Goal: Obtain resource: Obtain resource

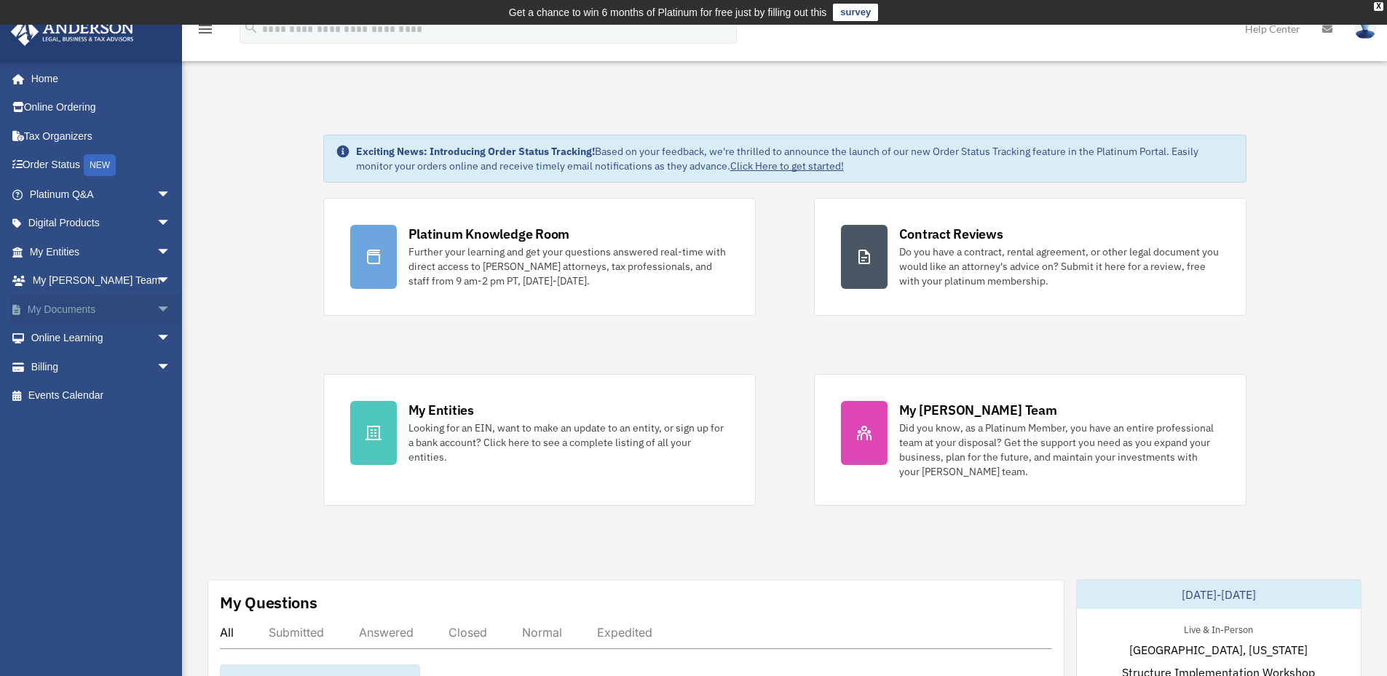
click at [90, 310] on link "My Documents arrow_drop_down" at bounding box center [101, 309] width 183 height 29
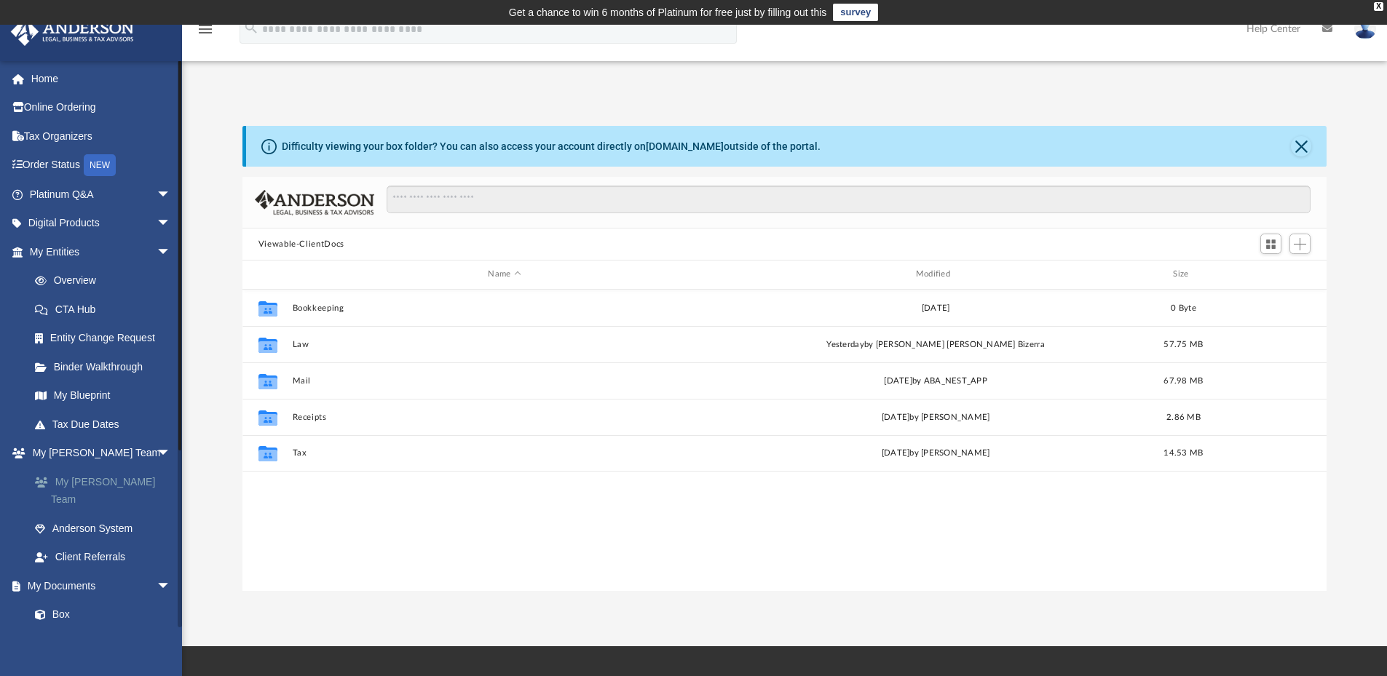
scroll to position [320, 1073]
click at [63, 601] on link "Box" at bounding box center [106, 615] width 173 height 29
click at [61, 601] on link "Box" at bounding box center [106, 615] width 173 height 29
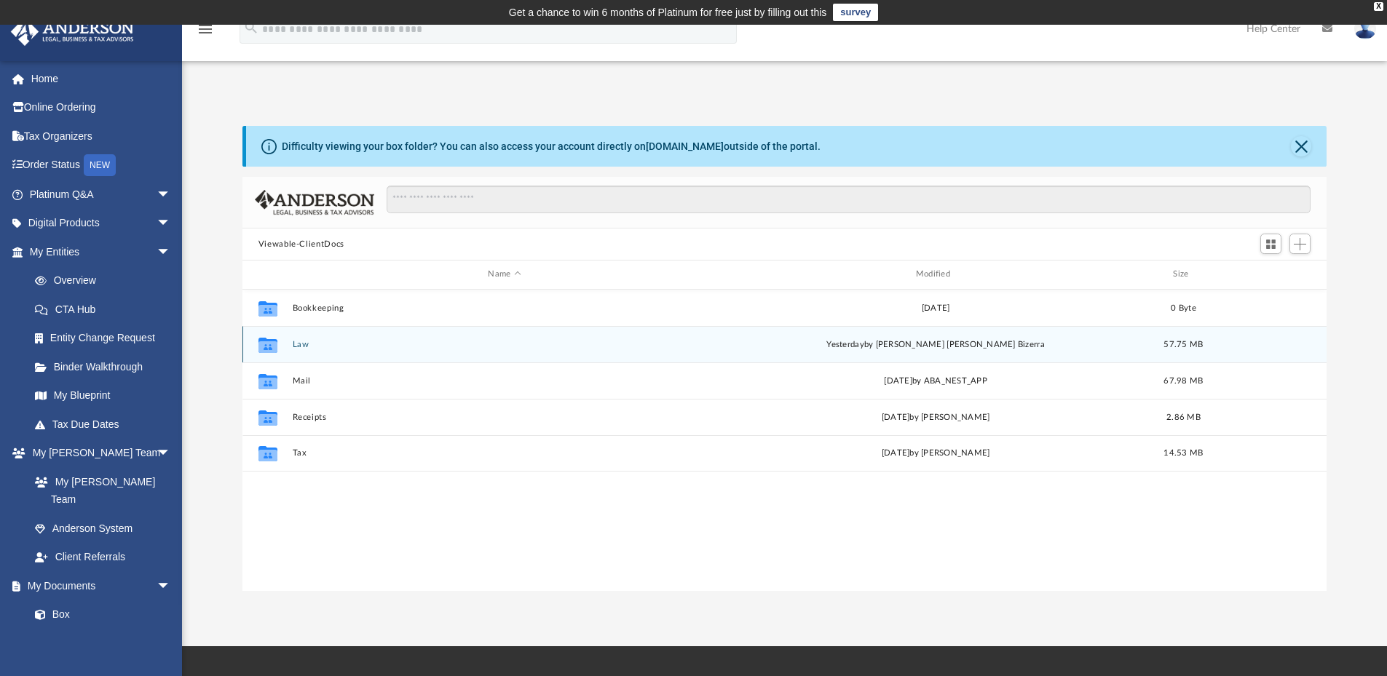
click at [507, 344] on button "Law" at bounding box center [504, 344] width 424 height 9
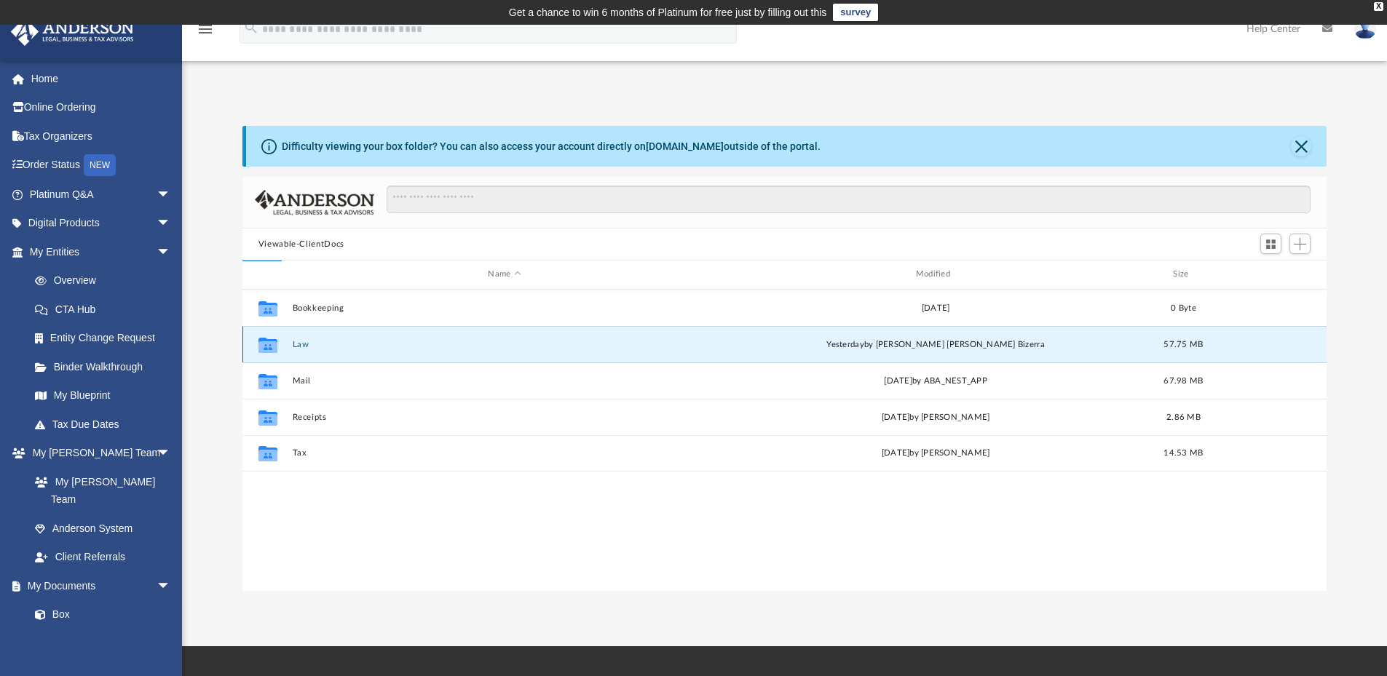
click at [507, 344] on button "Law" at bounding box center [504, 344] width 424 height 9
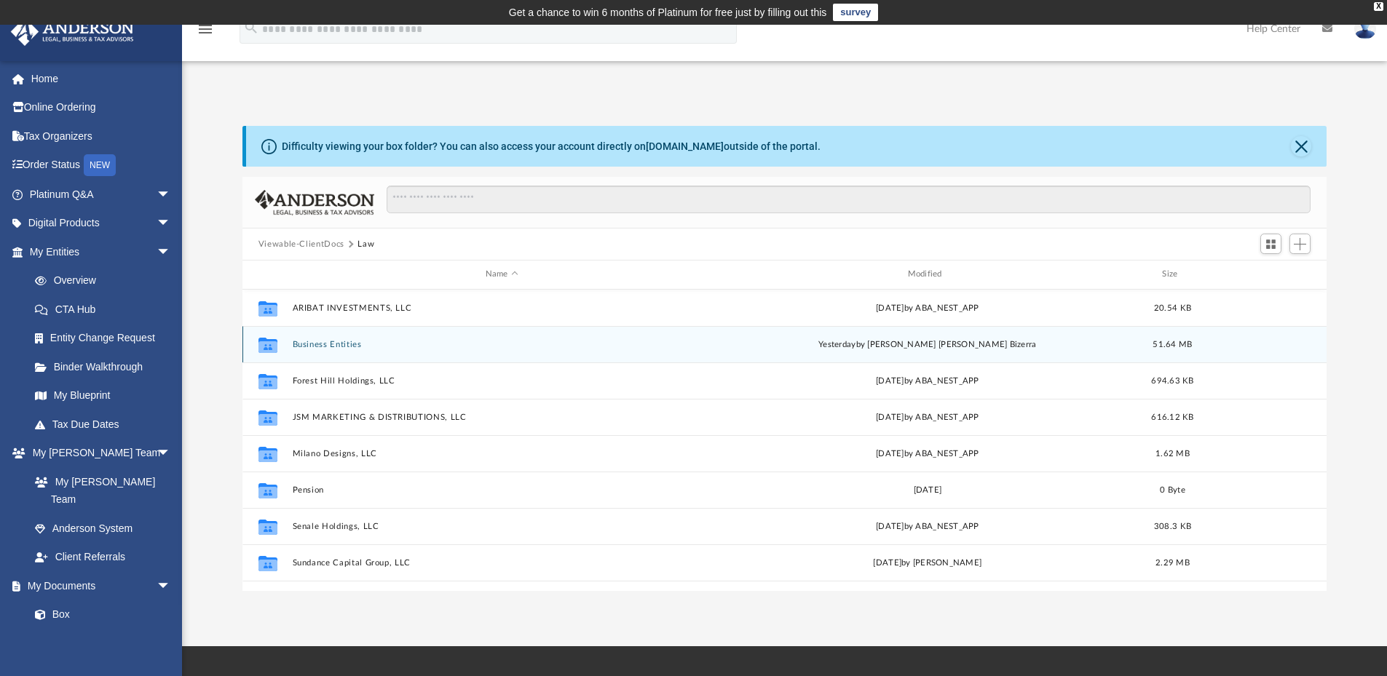
click at [337, 339] on div "Collaborated Folder Business Entities yesterday by Najara Rodrigues Bizerra 51.…" at bounding box center [784, 344] width 1085 height 36
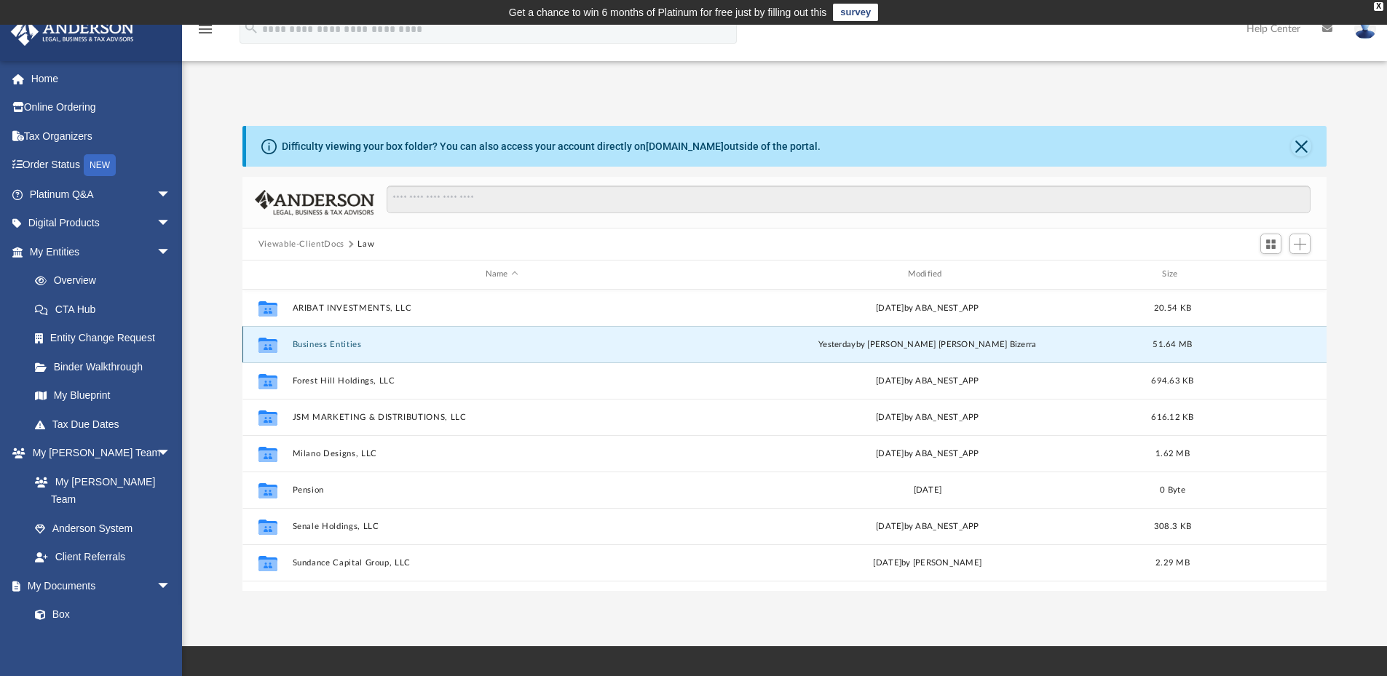
click at [353, 345] on button "Business Entities" at bounding box center [501, 344] width 419 height 9
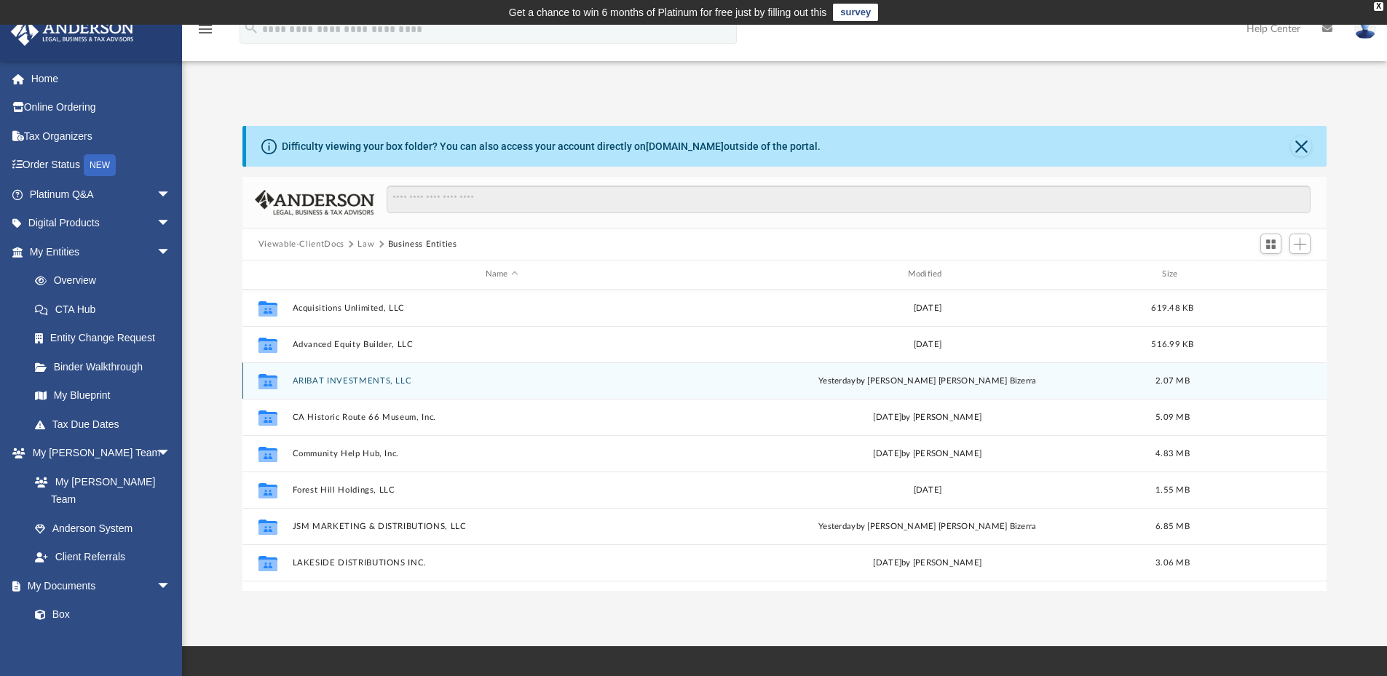
click at [459, 388] on div "Collaborated Folder ARIBAT INVESTMENTS, LLC yesterday by Najara Rodrigues Bizer…" at bounding box center [784, 381] width 1085 height 36
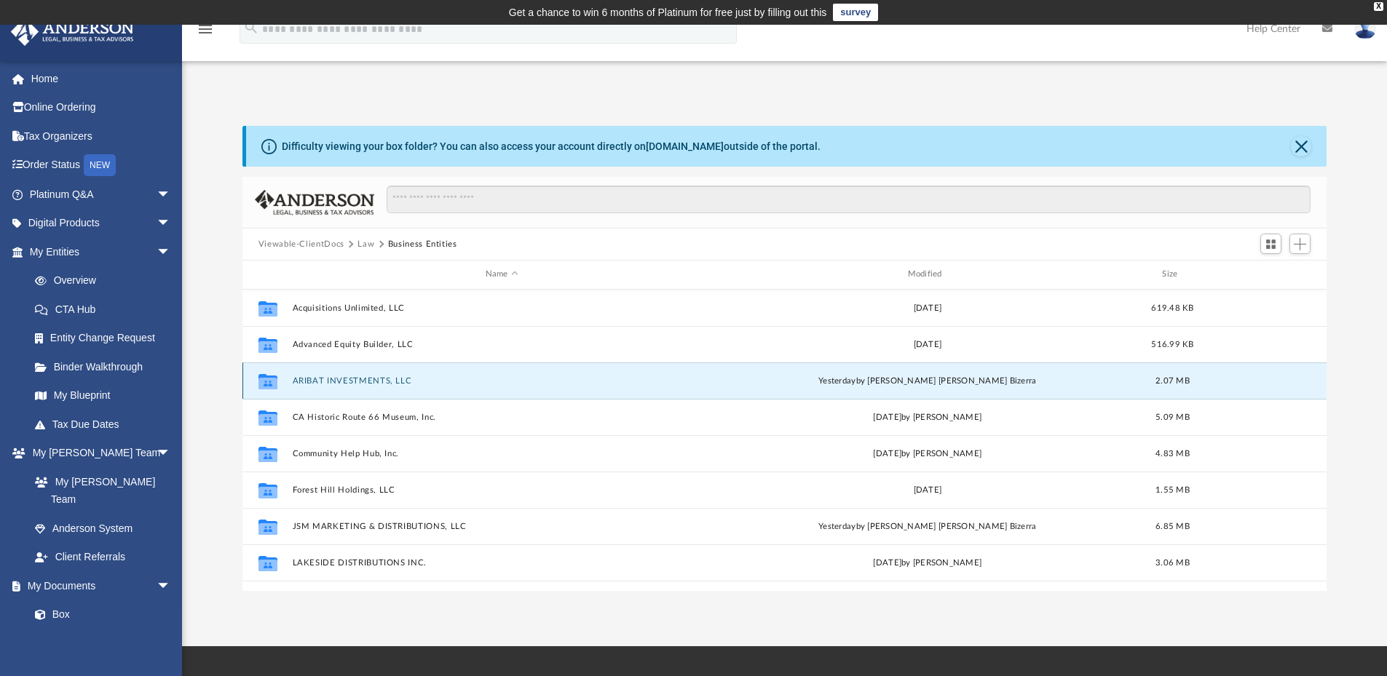
click at [459, 388] on div "Collaborated Folder ARIBAT INVESTMENTS, LLC yesterday by Najara Rodrigues Bizer…" at bounding box center [784, 381] width 1085 height 36
click at [378, 376] on button "ARIBAT INVESTMENTS, LLC" at bounding box center [501, 380] width 419 height 9
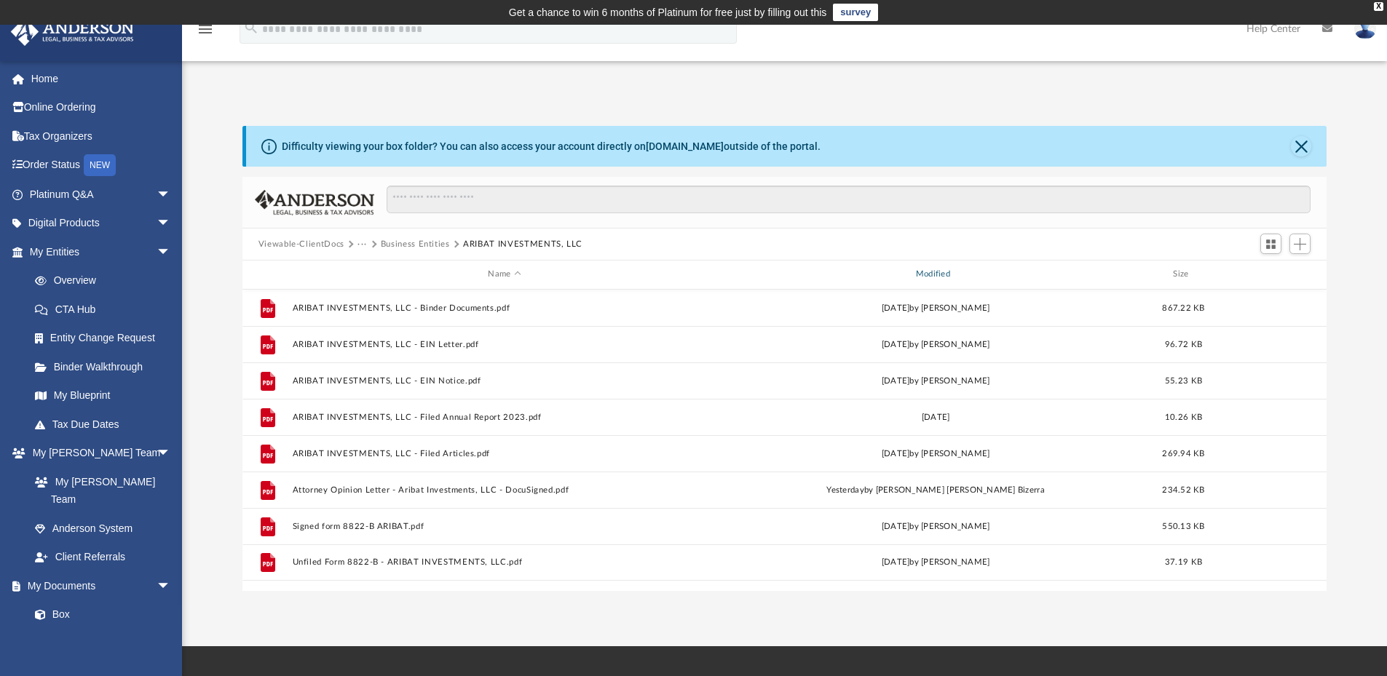
click at [934, 270] on div "Modified" at bounding box center [935, 274] width 425 height 13
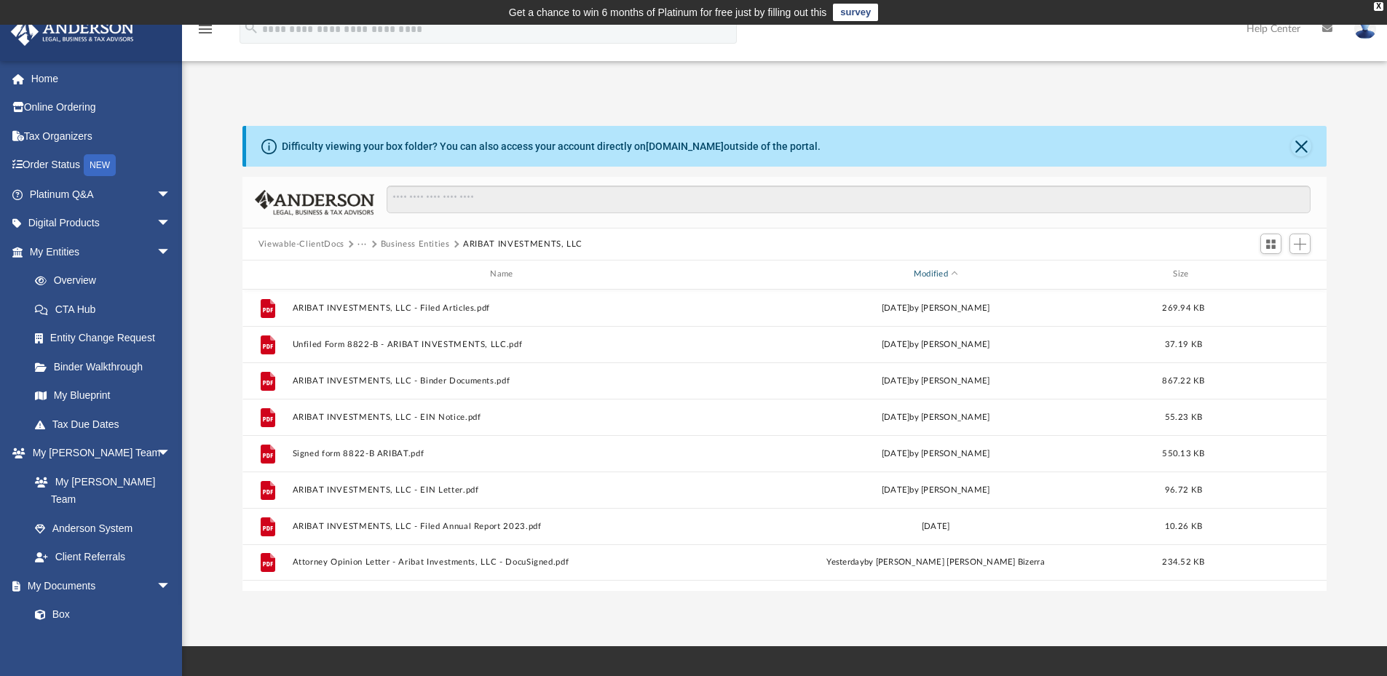
click at [937, 274] on div "Modified" at bounding box center [935, 274] width 425 height 13
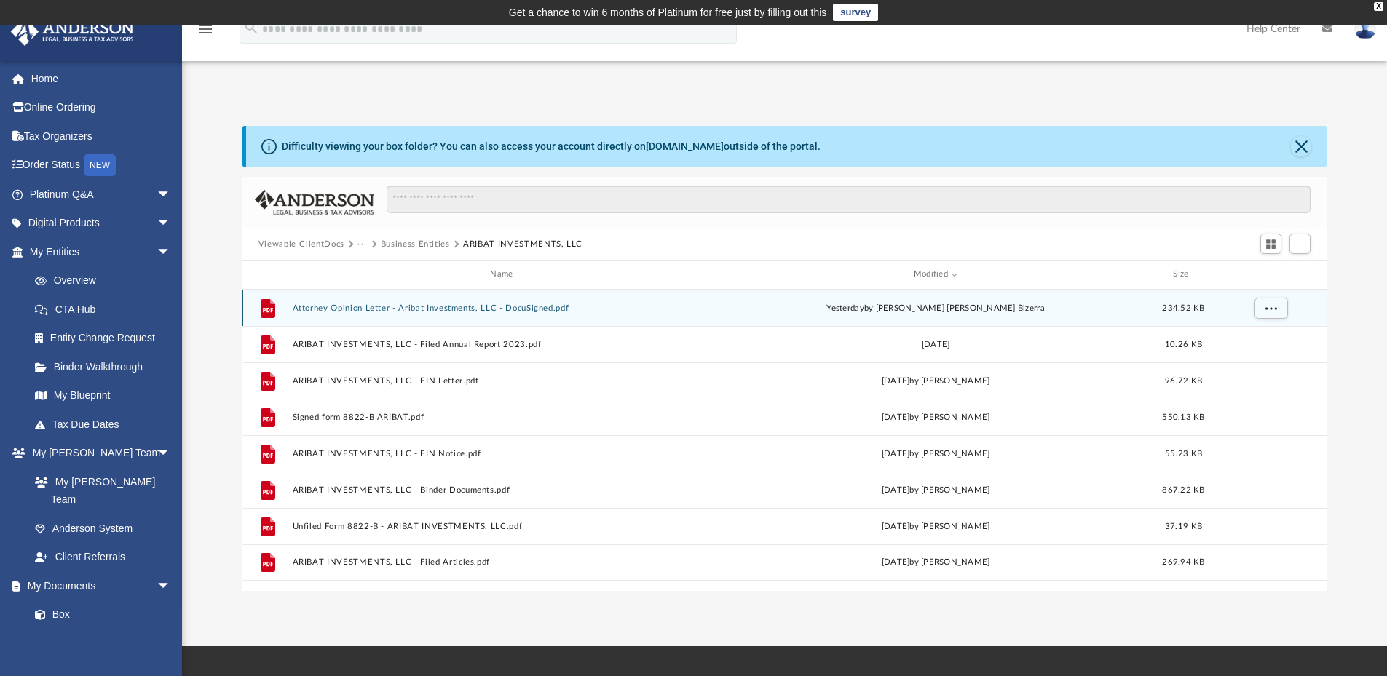
click at [426, 307] on button "Attorney Opinion Letter - Aribat Investments, LLC - DocuSigned.pdf" at bounding box center [504, 308] width 424 height 9
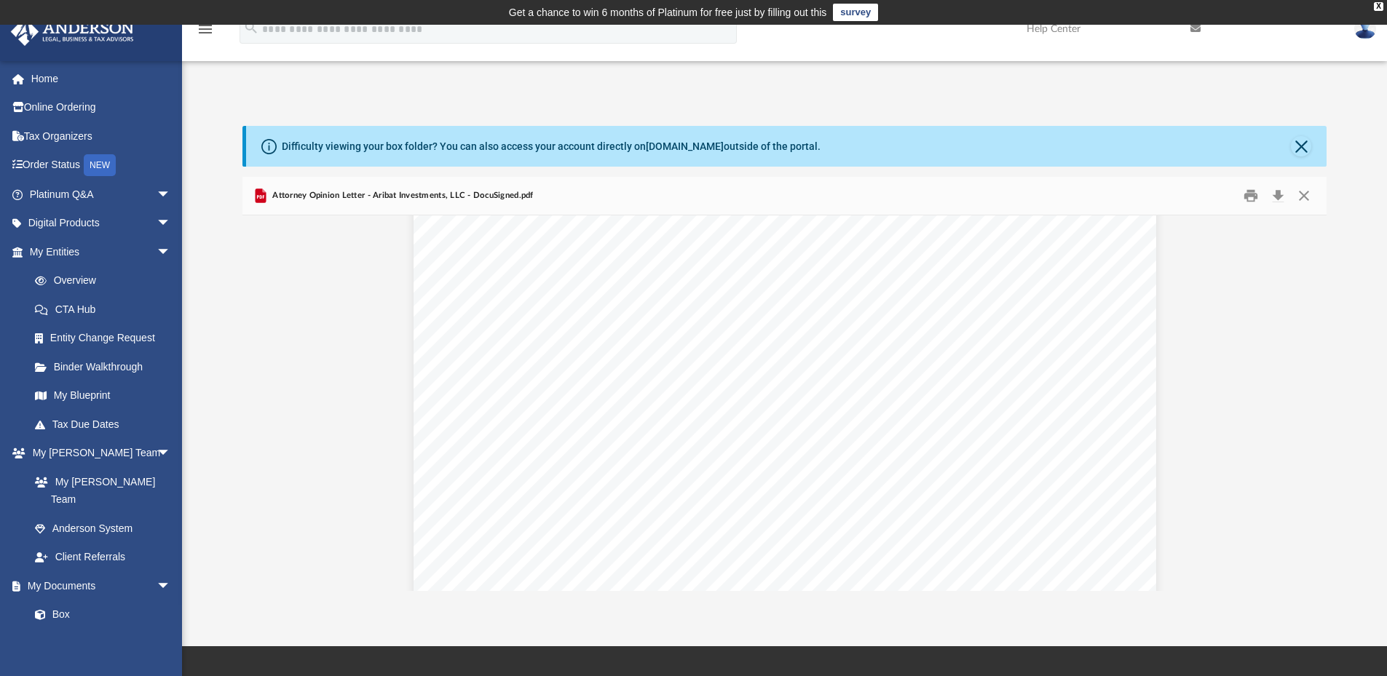
scroll to position [498, 0]
click at [1252, 194] on button "Print" at bounding box center [1250, 196] width 29 height 23
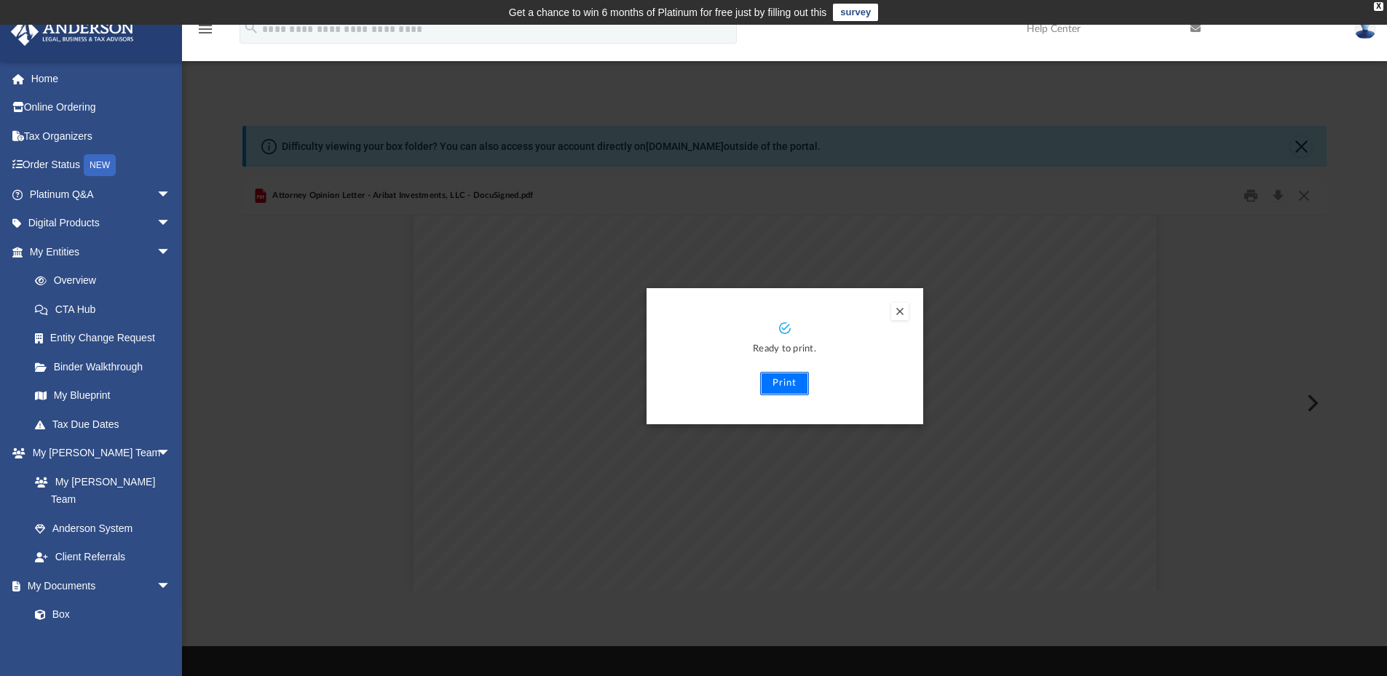
click at [788, 387] on button "Print" at bounding box center [784, 383] width 49 height 23
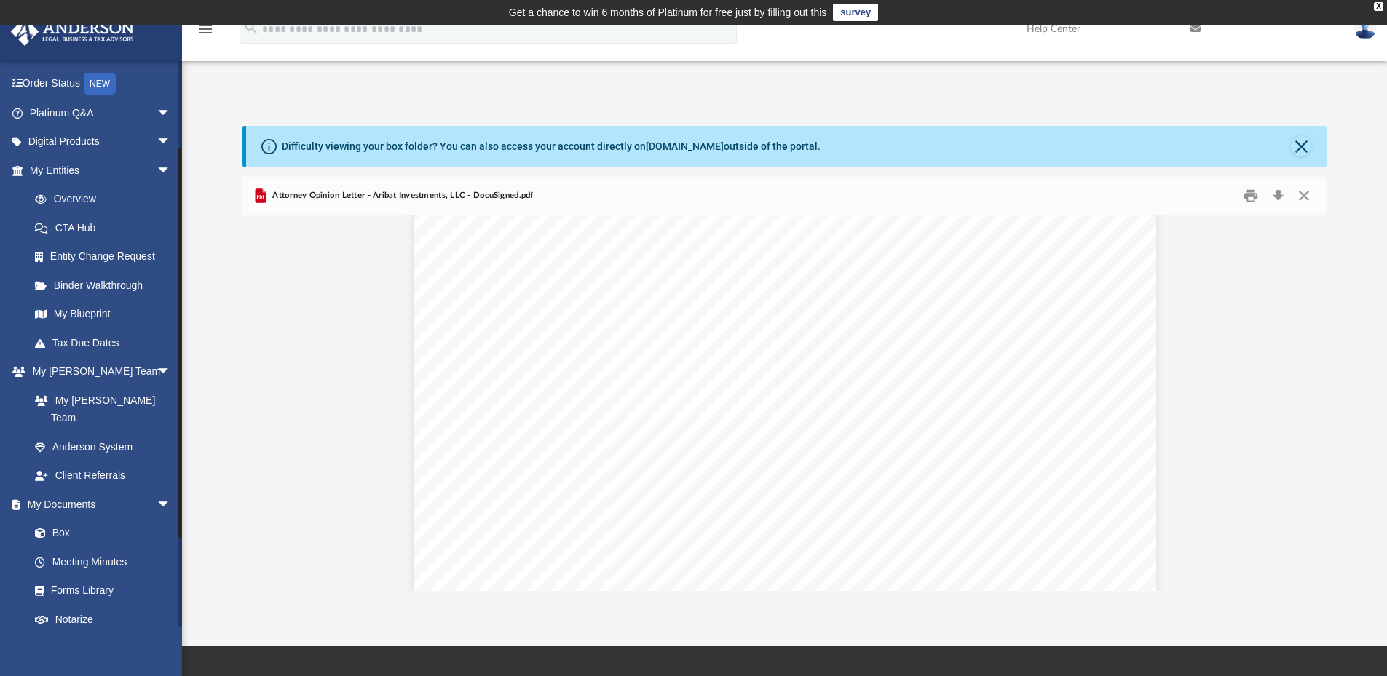
scroll to position [163, 0]
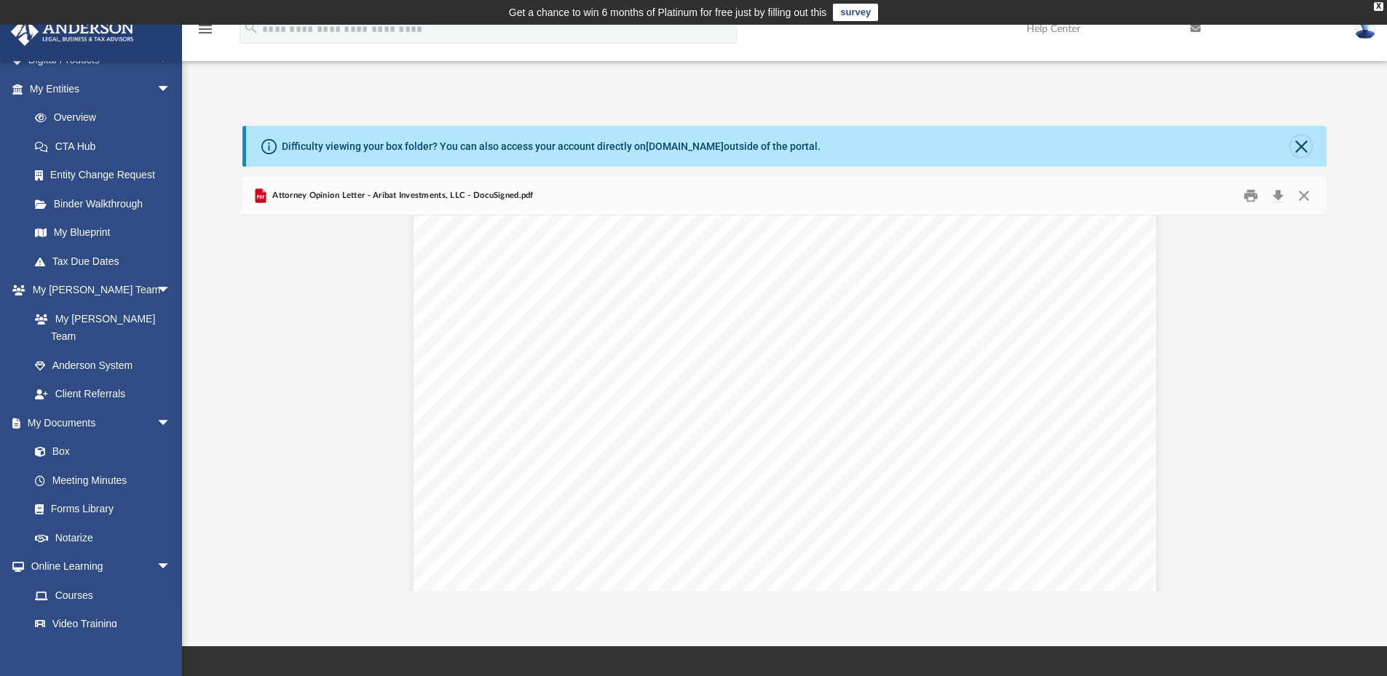
click at [1308, 153] on button "Close" at bounding box center [1301, 146] width 20 height 20
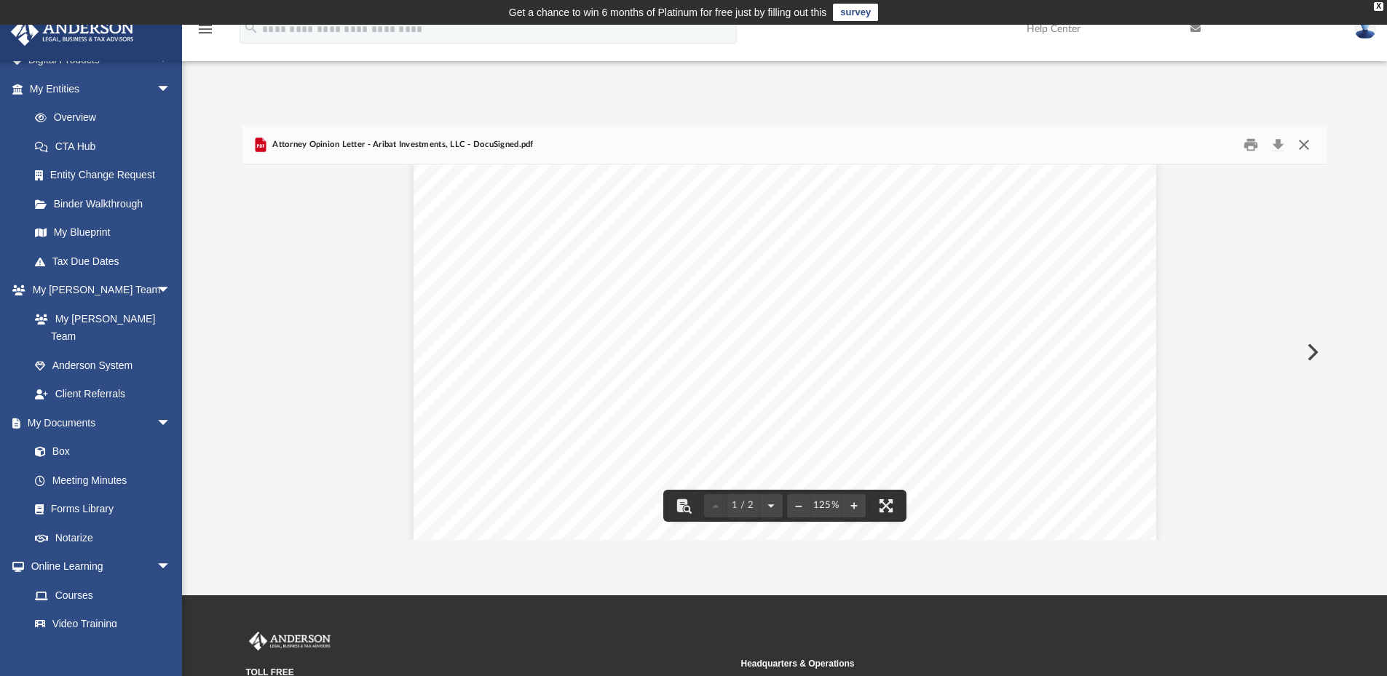
click at [1308, 148] on button "Close" at bounding box center [1304, 145] width 26 height 23
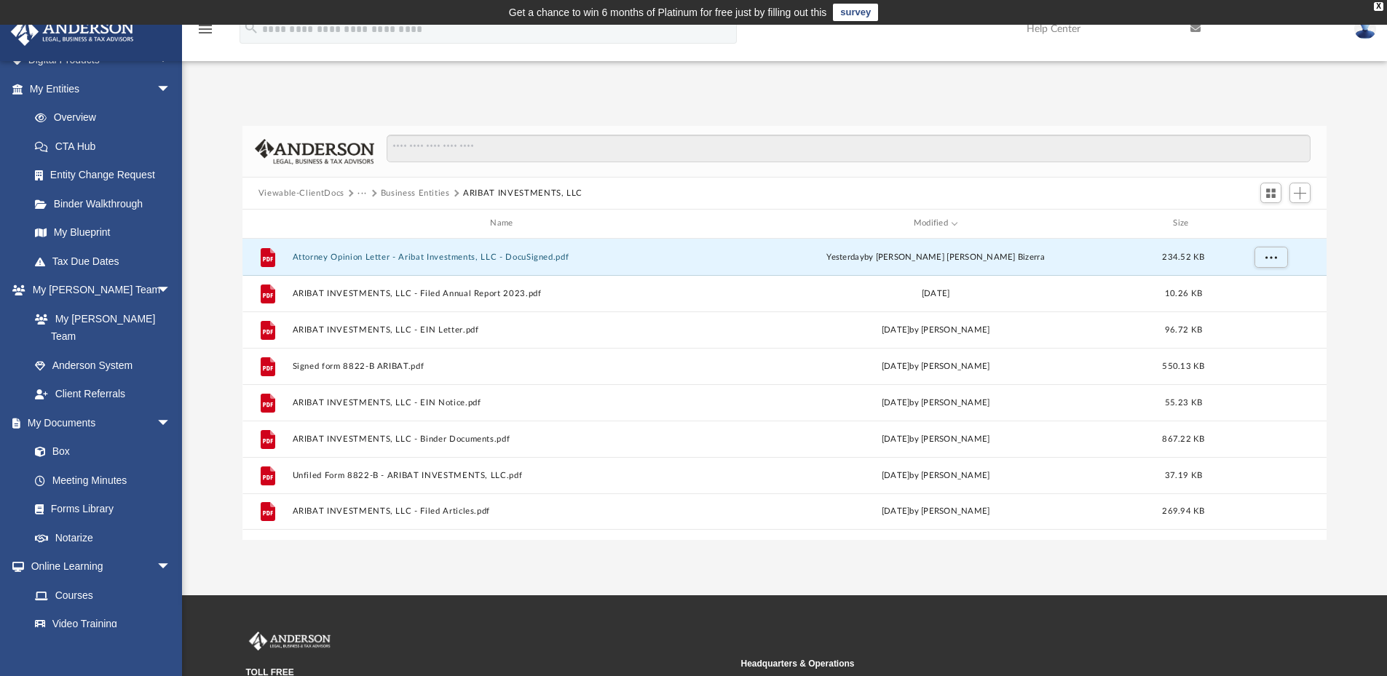
click at [414, 196] on button "Business Entities" at bounding box center [415, 193] width 69 height 13
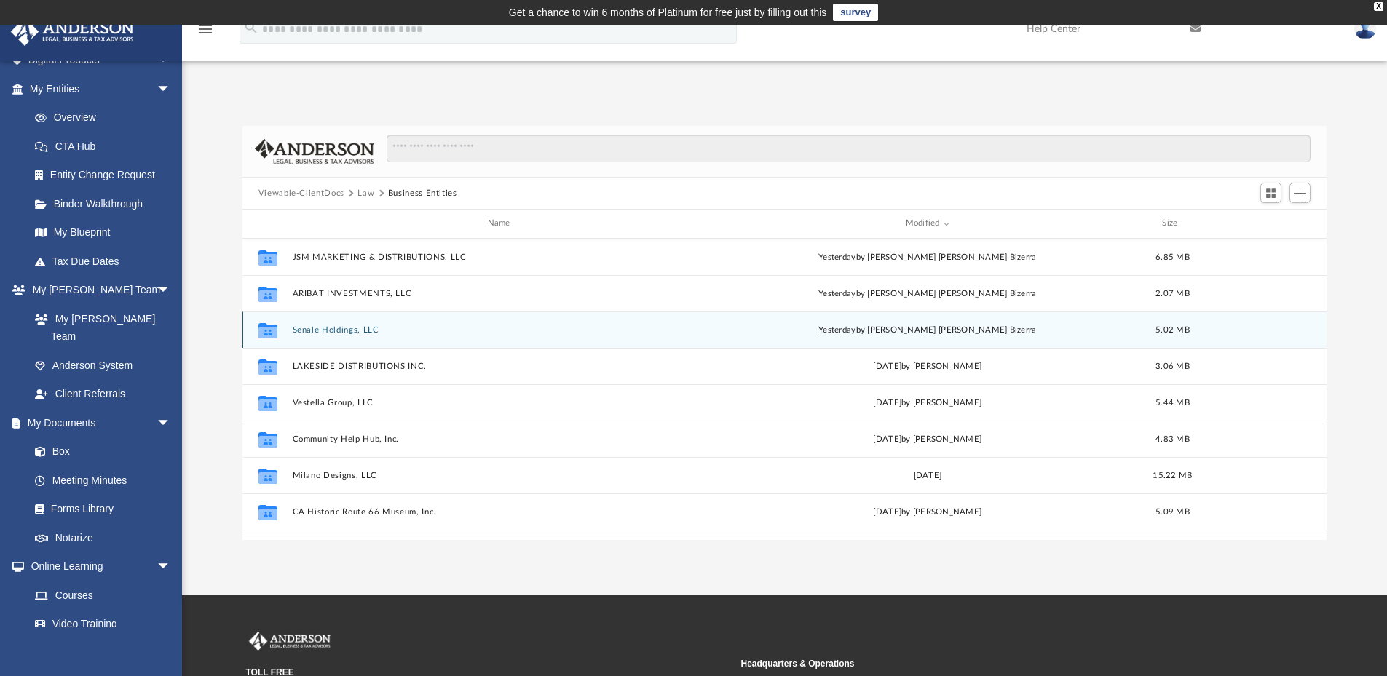
click at [317, 329] on button "Senale Holdings, LLC" at bounding box center [501, 329] width 419 height 9
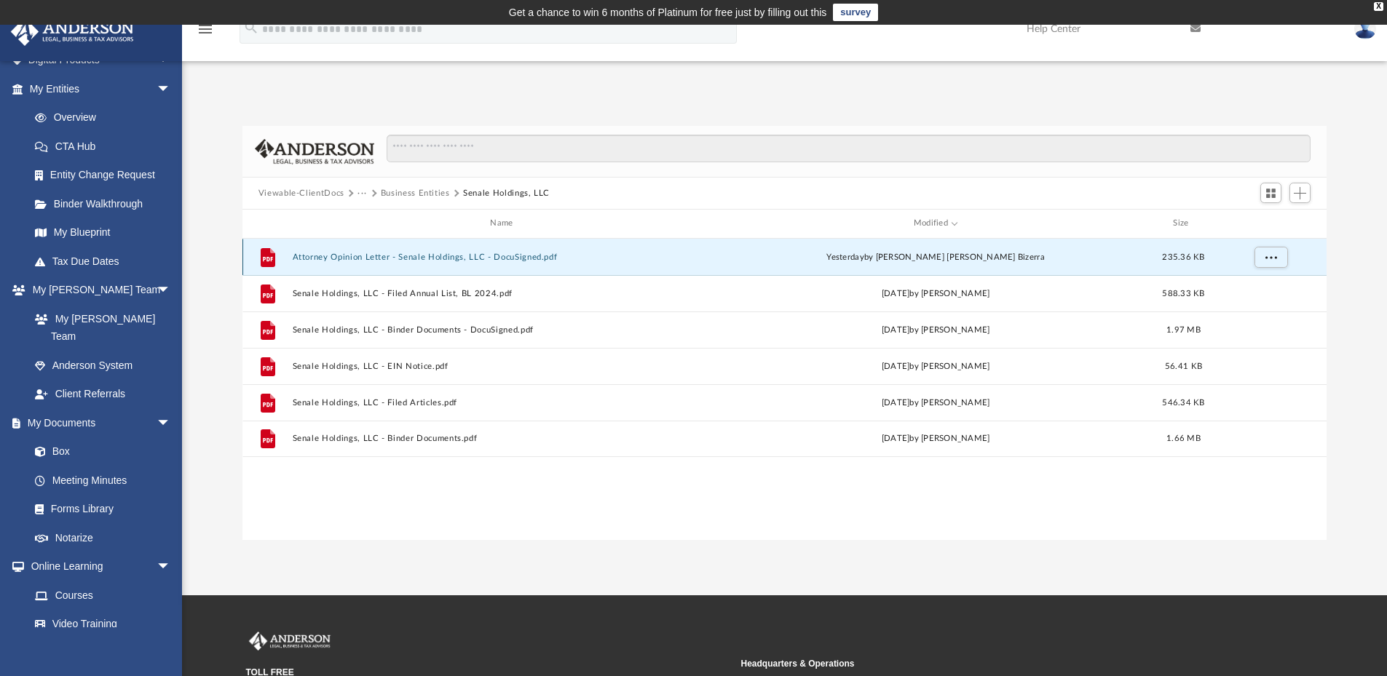
click at [312, 257] on button "Attorney Opinion Letter - Senale Holdings, LLC - DocuSigned.pdf" at bounding box center [504, 257] width 424 height 9
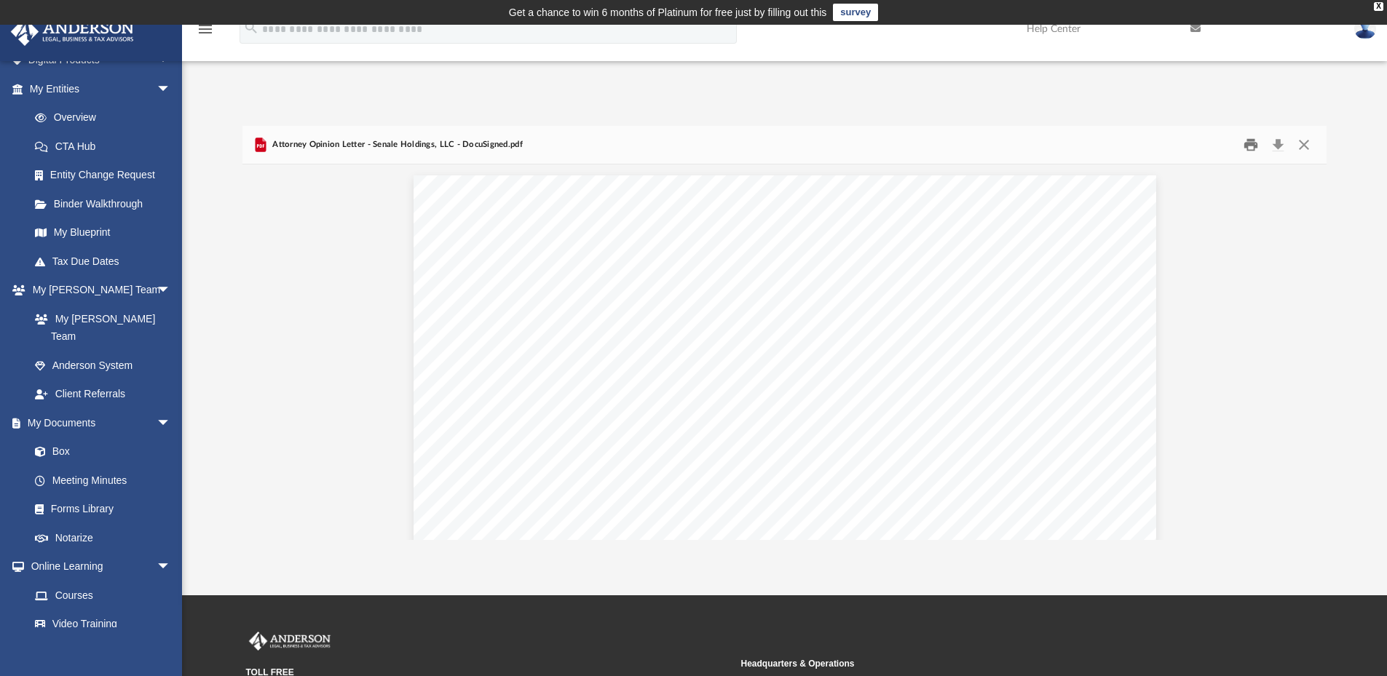
click at [1251, 146] on button "Print" at bounding box center [1250, 145] width 29 height 23
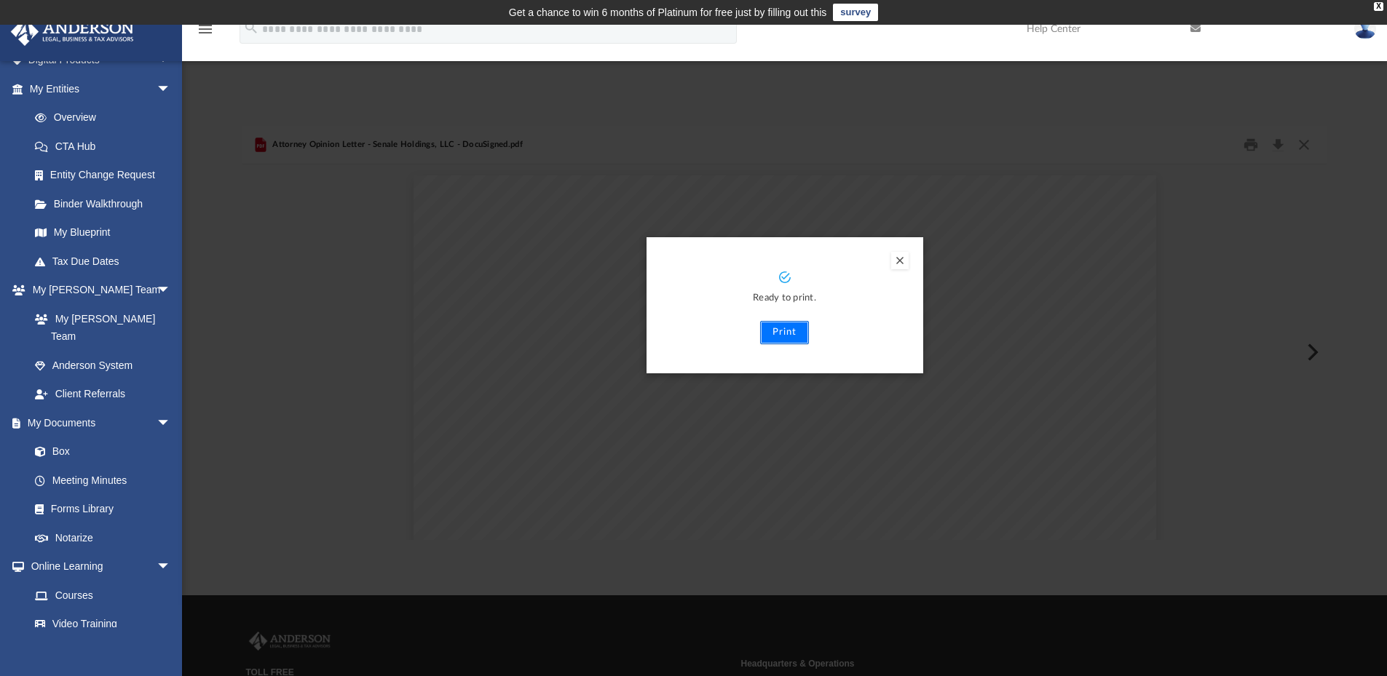
click at [792, 334] on button "Print" at bounding box center [784, 332] width 49 height 23
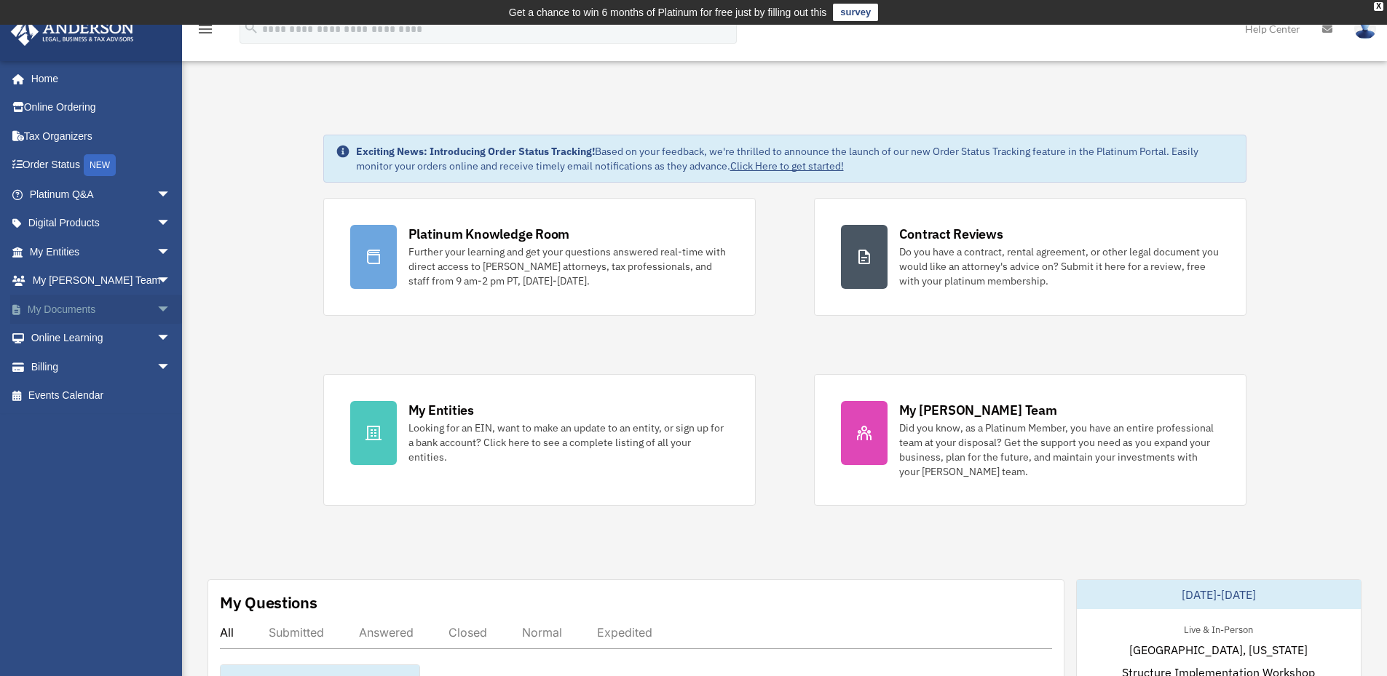
click at [85, 311] on link "My Documents arrow_drop_down" at bounding box center [101, 309] width 183 height 29
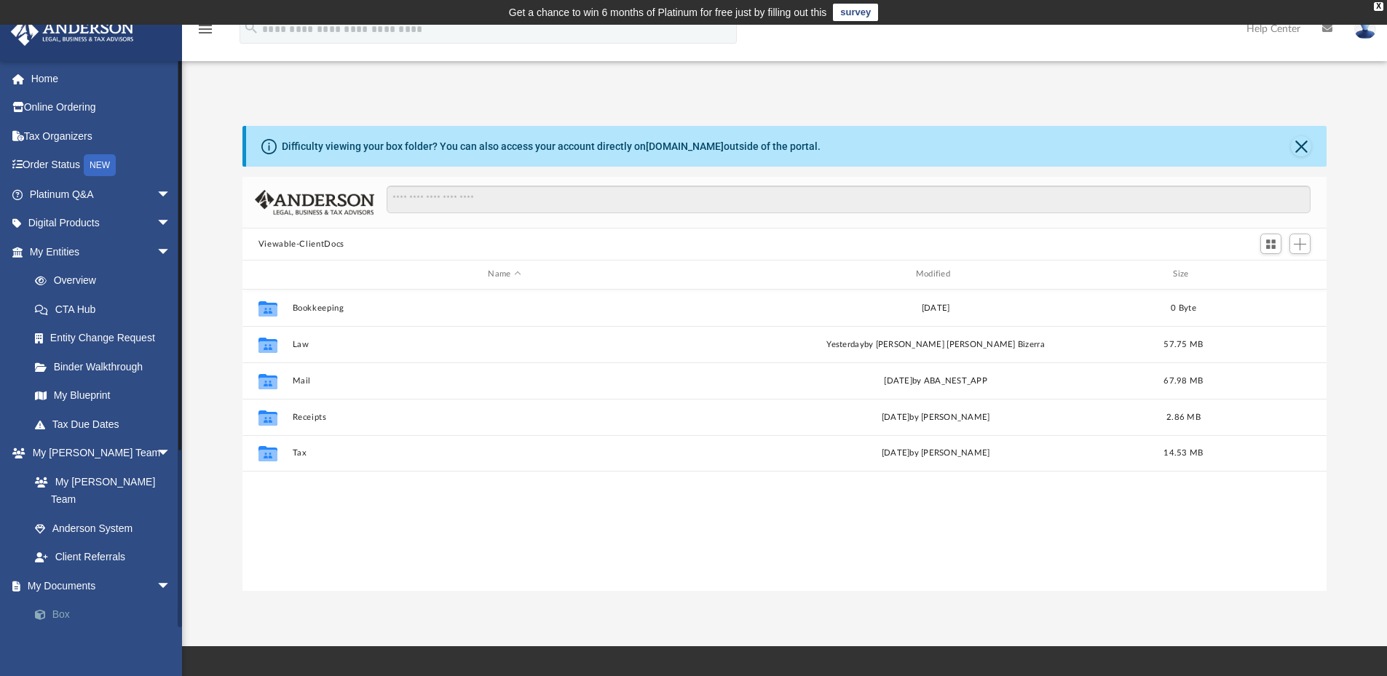
scroll to position [320, 1073]
click at [66, 601] on link "Box" at bounding box center [106, 615] width 173 height 29
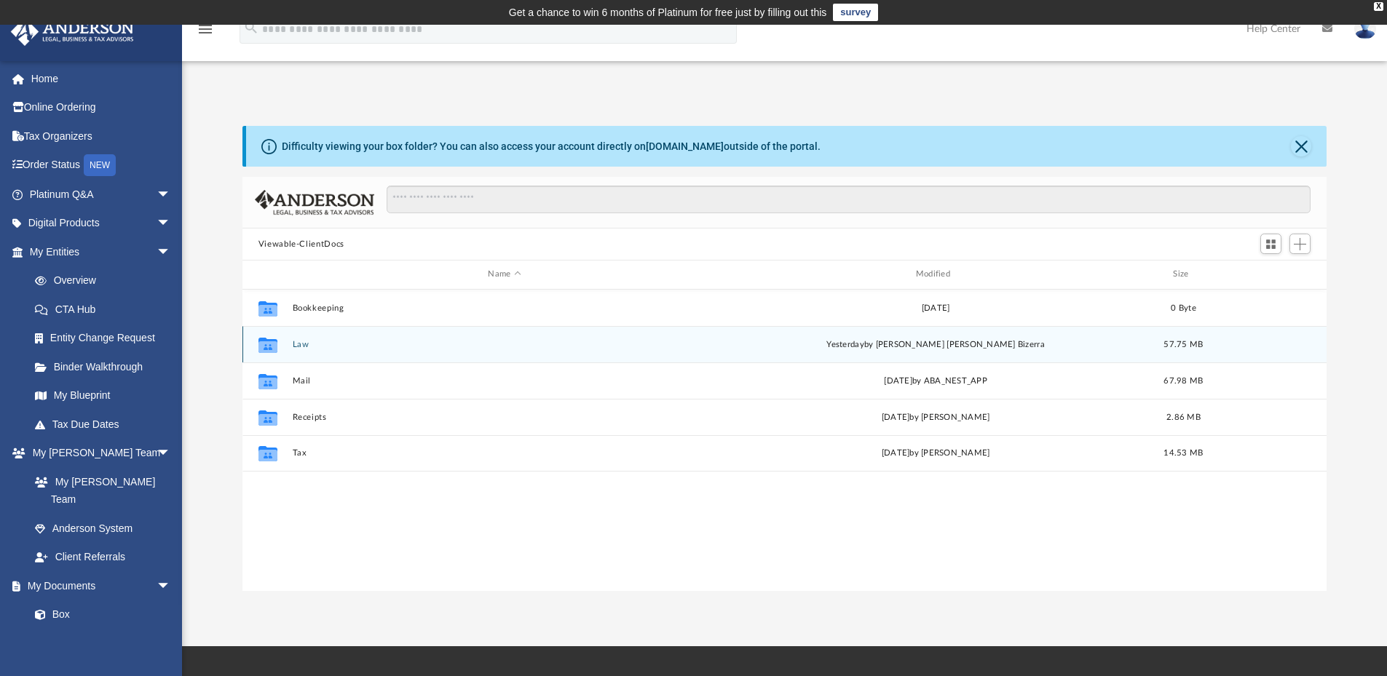
click at [476, 352] on div "Collaborated Folder Law [DATE] by [PERSON_NAME] [PERSON_NAME] Bizerra 57.75 MB" at bounding box center [784, 344] width 1085 height 36
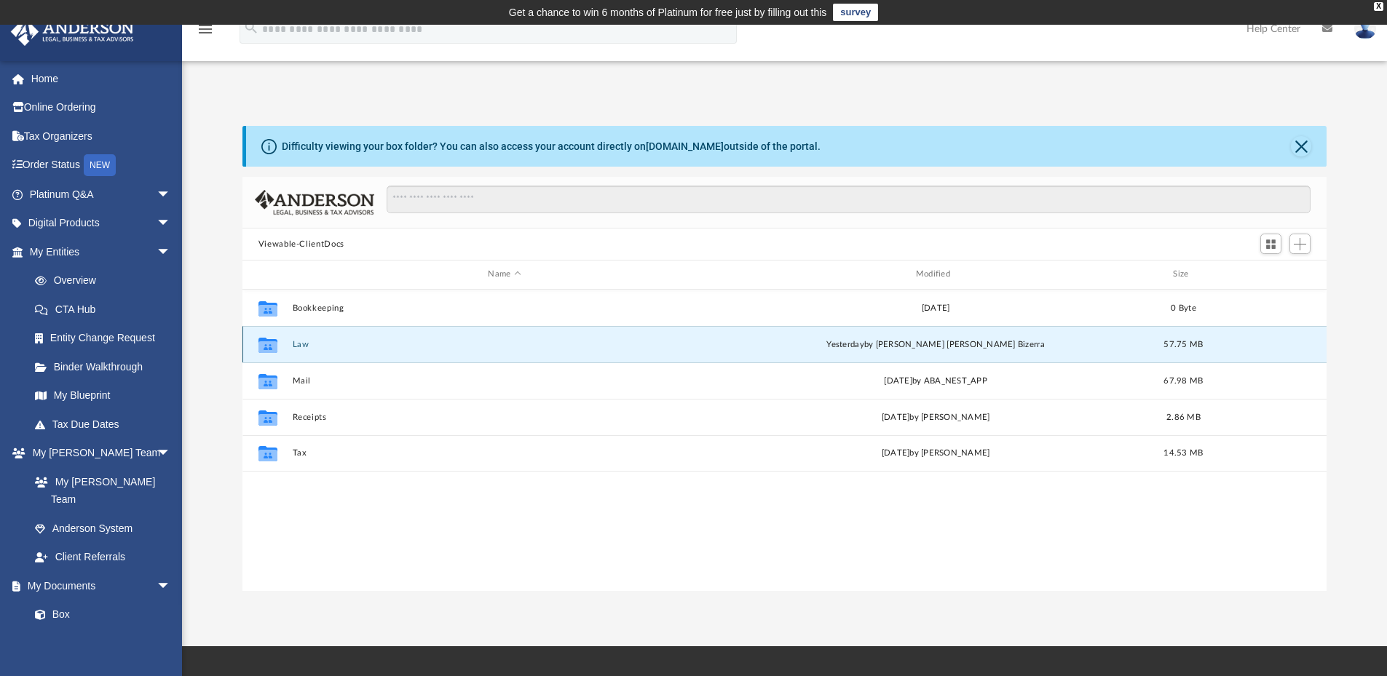
click at [299, 344] on button "Law" at bounding box center [504, 344] width 424 height 9
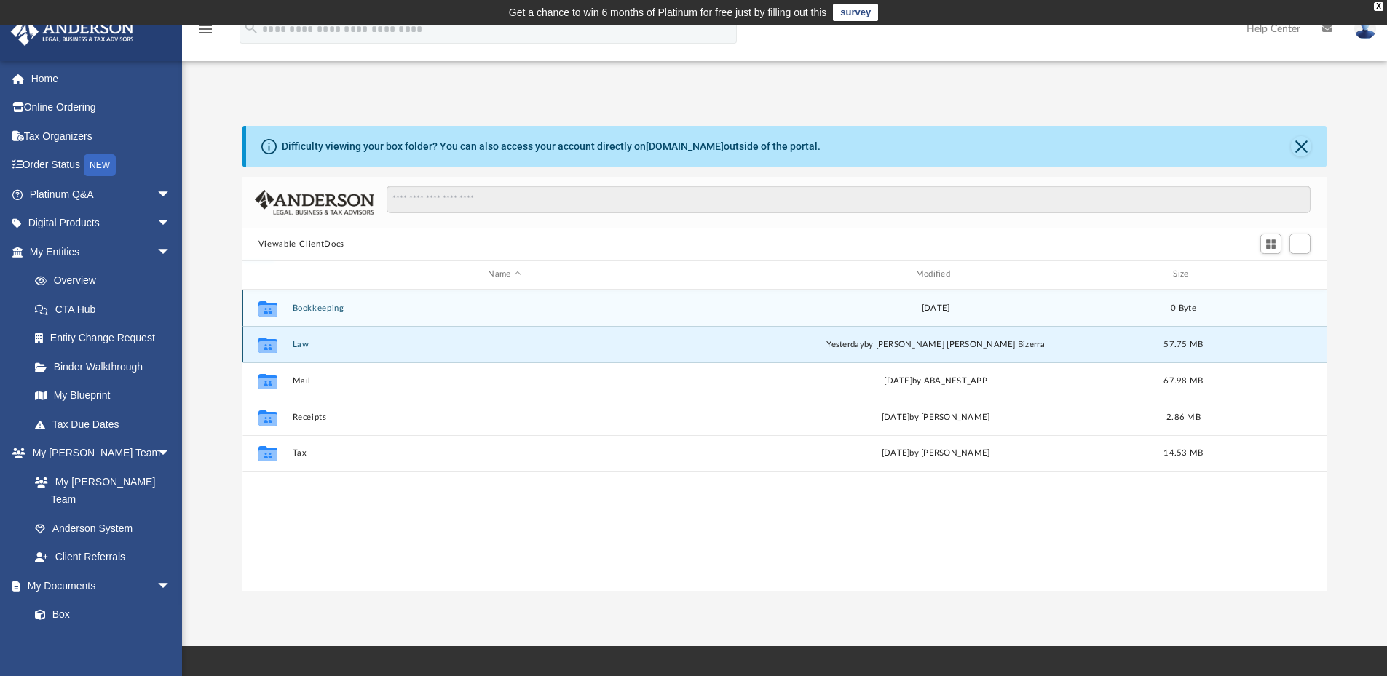
click at [299, 344] on button "Law" at bounding box center [504, 344] width 424 height 9
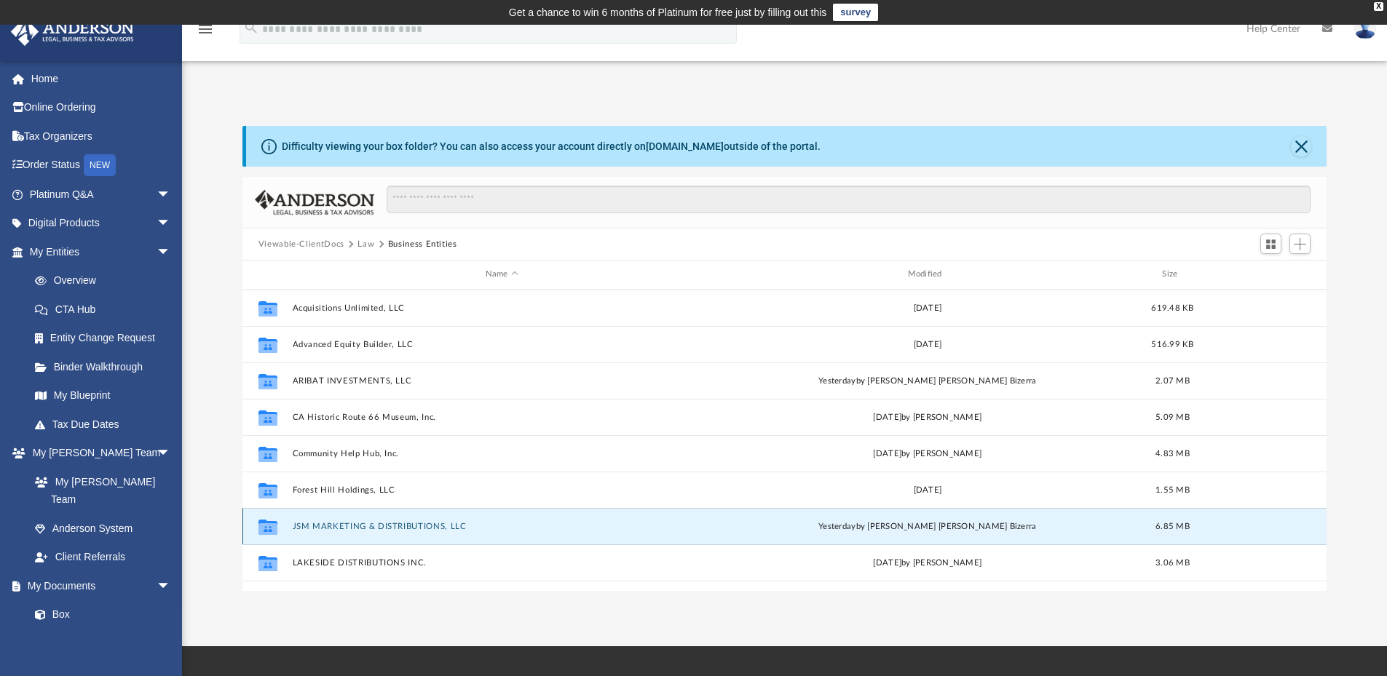
click at [382, 525] on button "JSM MARKETING & DISTRIBUTIONS, LLC" at bounding box center [501, 526] width 419 height 9
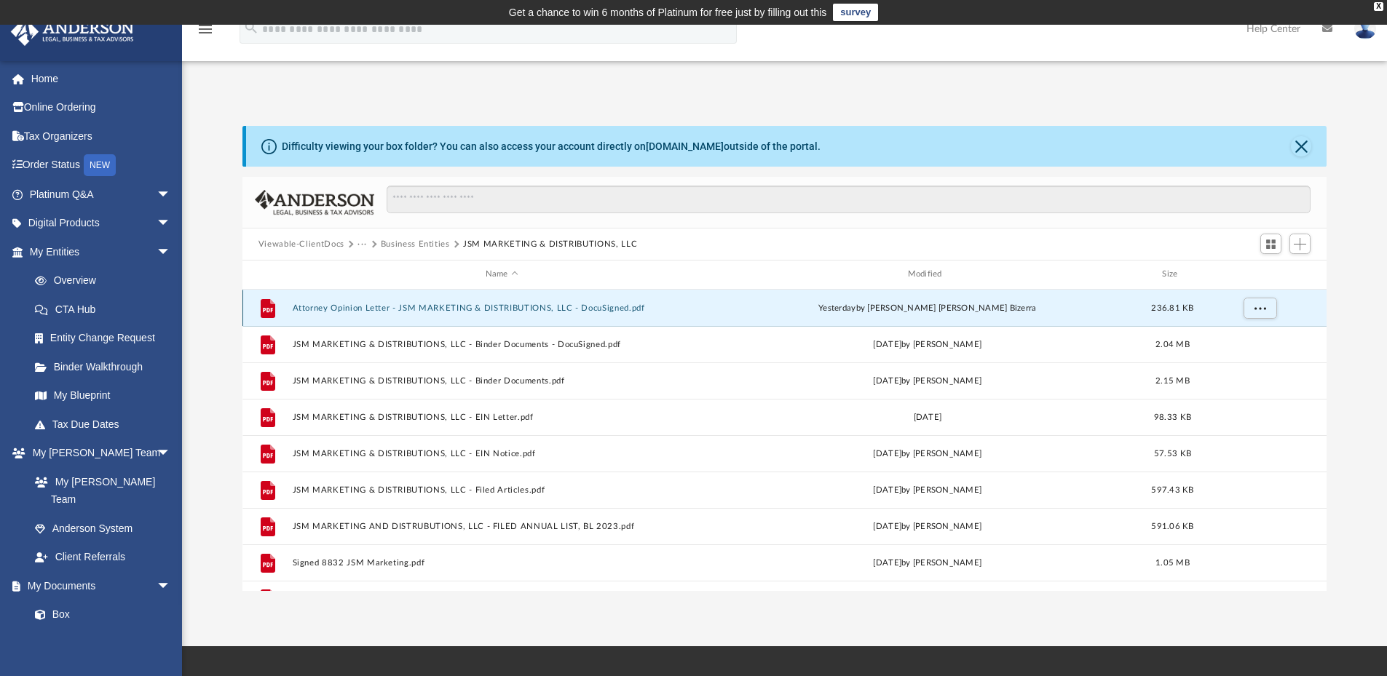
click at [627, 307] on button "Attorney Opinion Letter - JSM MARKETING & DISTRIBUTIONS, LLC - DocuSigned.pdf" at bounding box center [501, 308] width 419 height 9
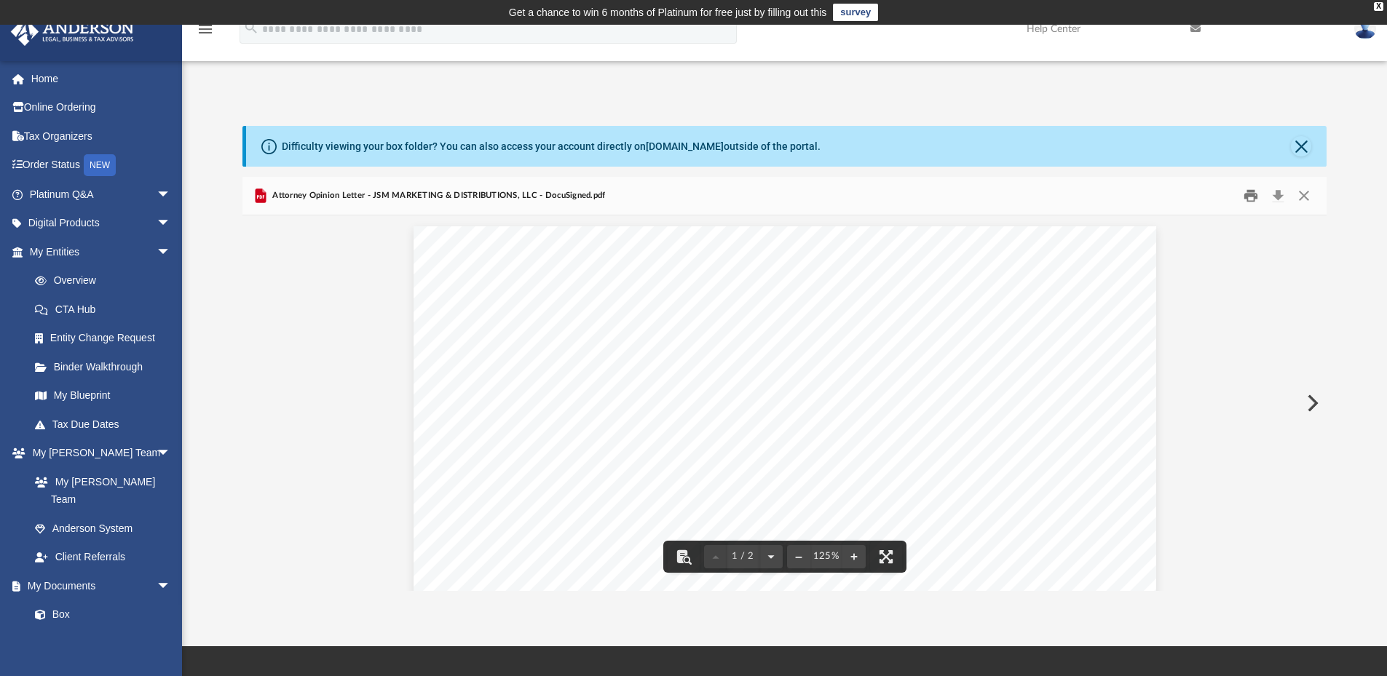
click at [1255, 196] on button "Print" at bounding box center [1250, 196] width 29 height 23
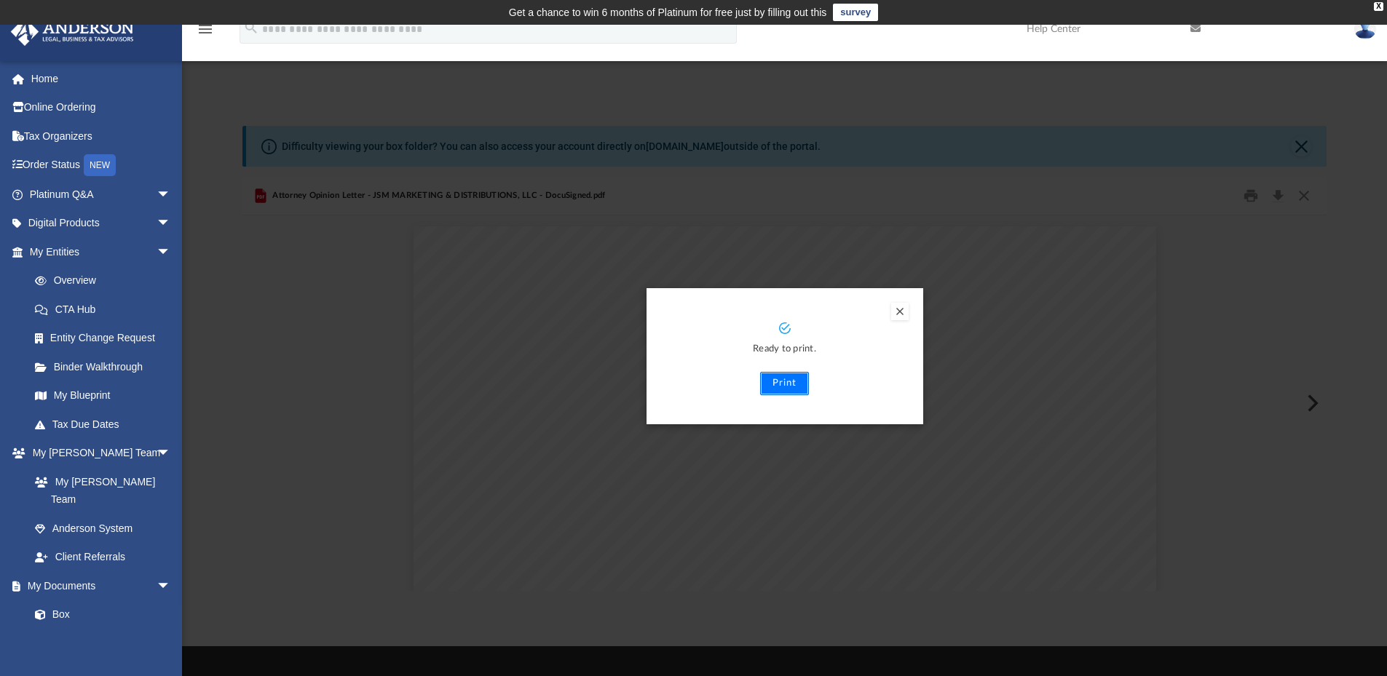
click at [788, 385] on button "Print" at bounding box center [784, 383] width 49 height 23
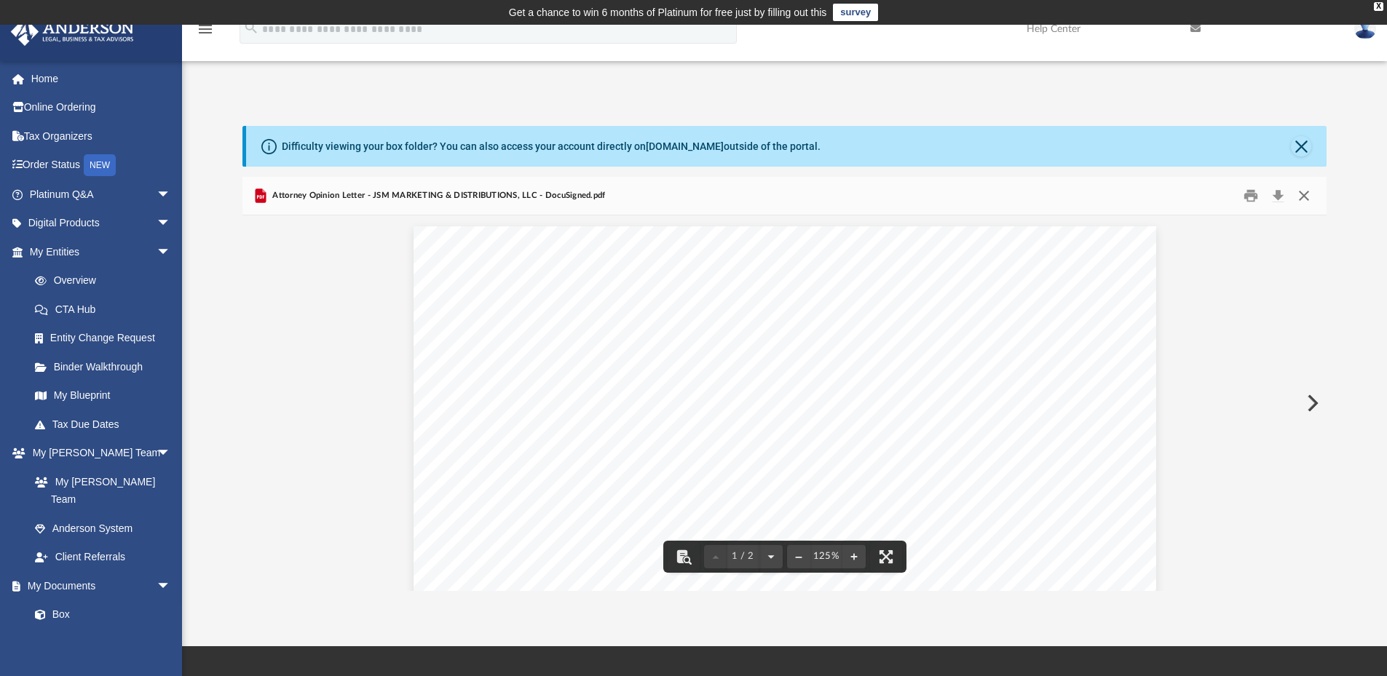
click at [1305, 197] on button "Close" at bounding box center [1304, 196] width 26 height 23
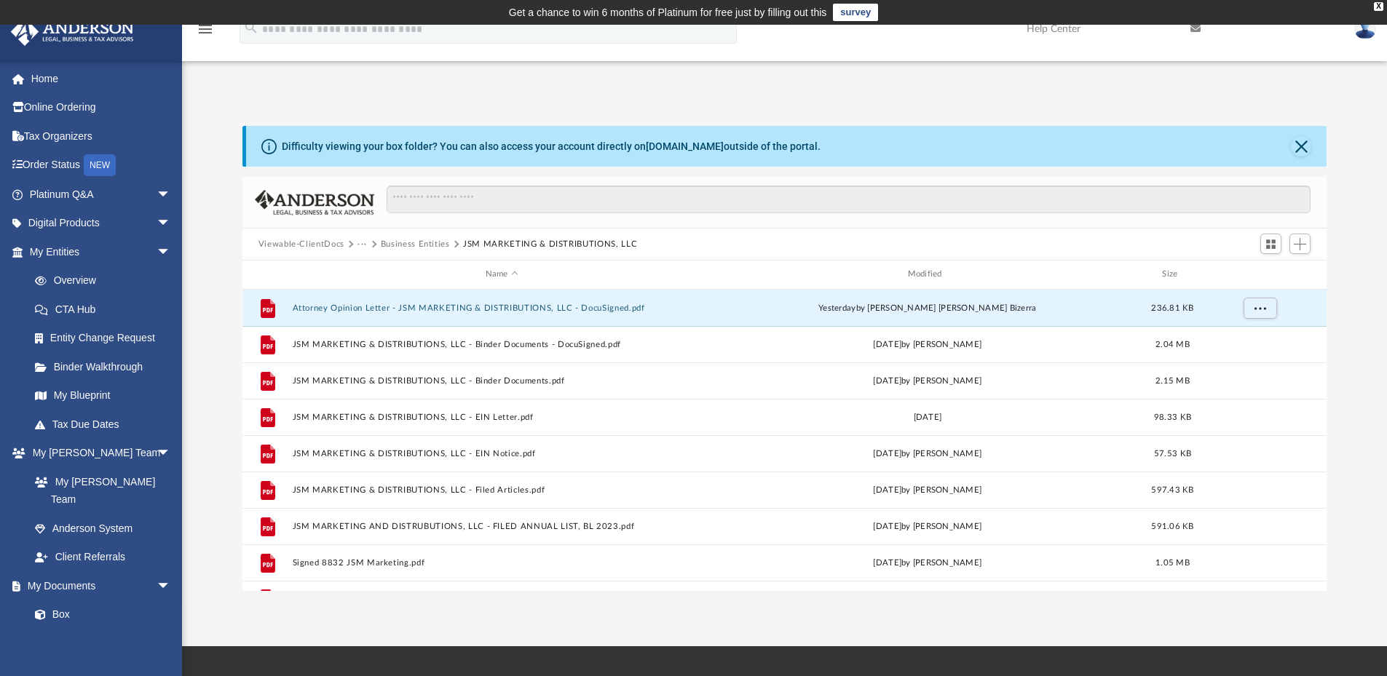
click at [423, 245] on button "Business Entities" at bounding box center [415, 244] width 69 height 13
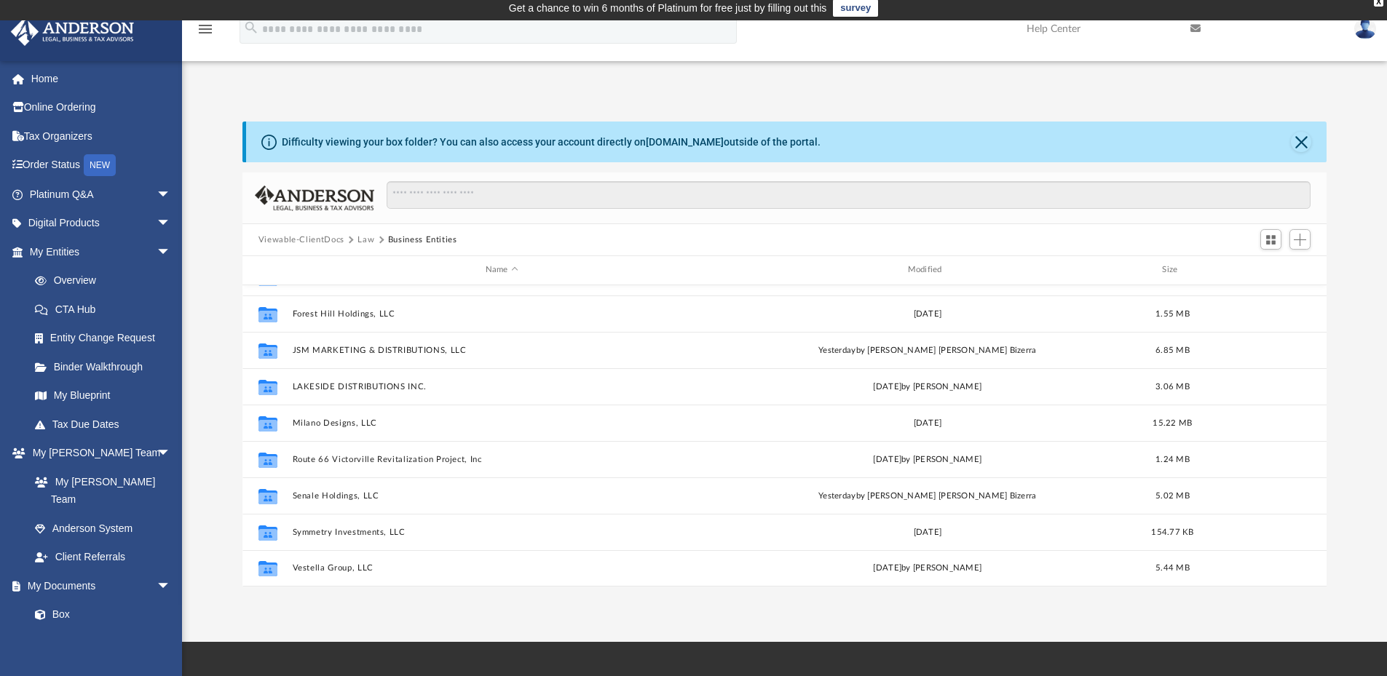
scroll to position [0, 0]
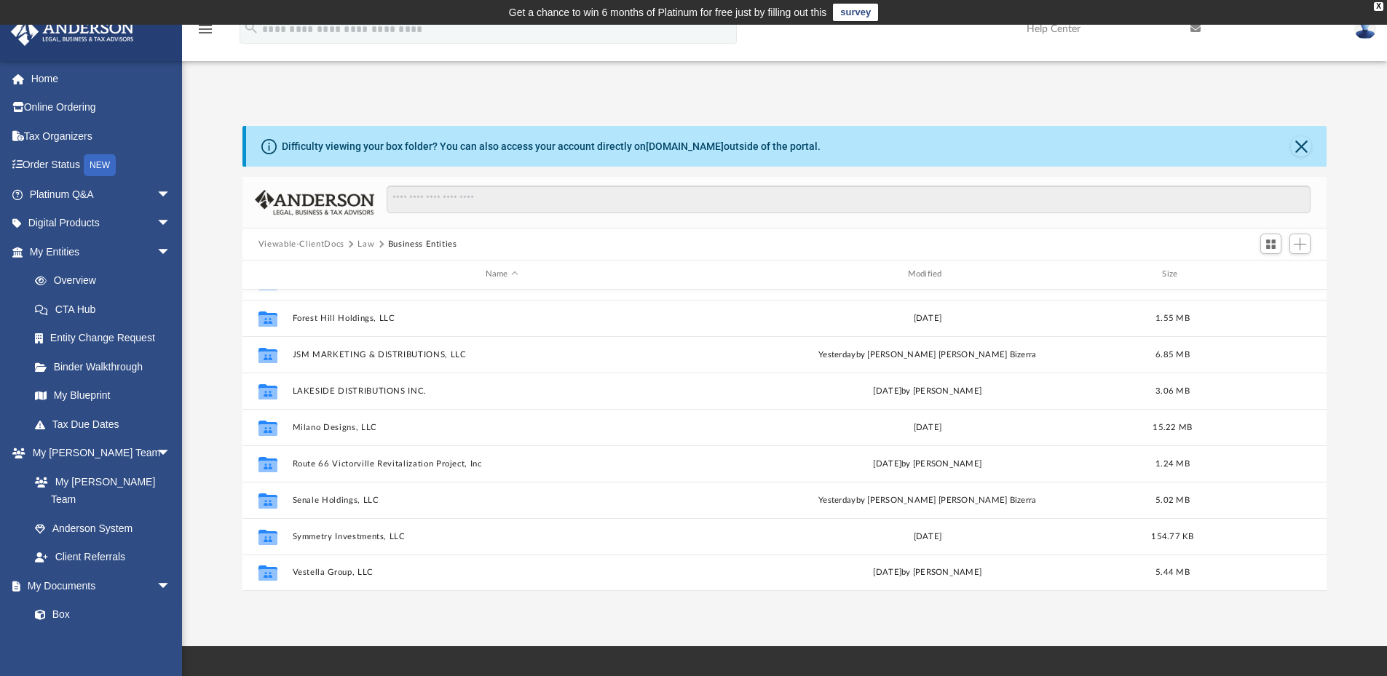
click at [368, 244] on button "Law" at bounding box center [365, 244] width 17 height 13
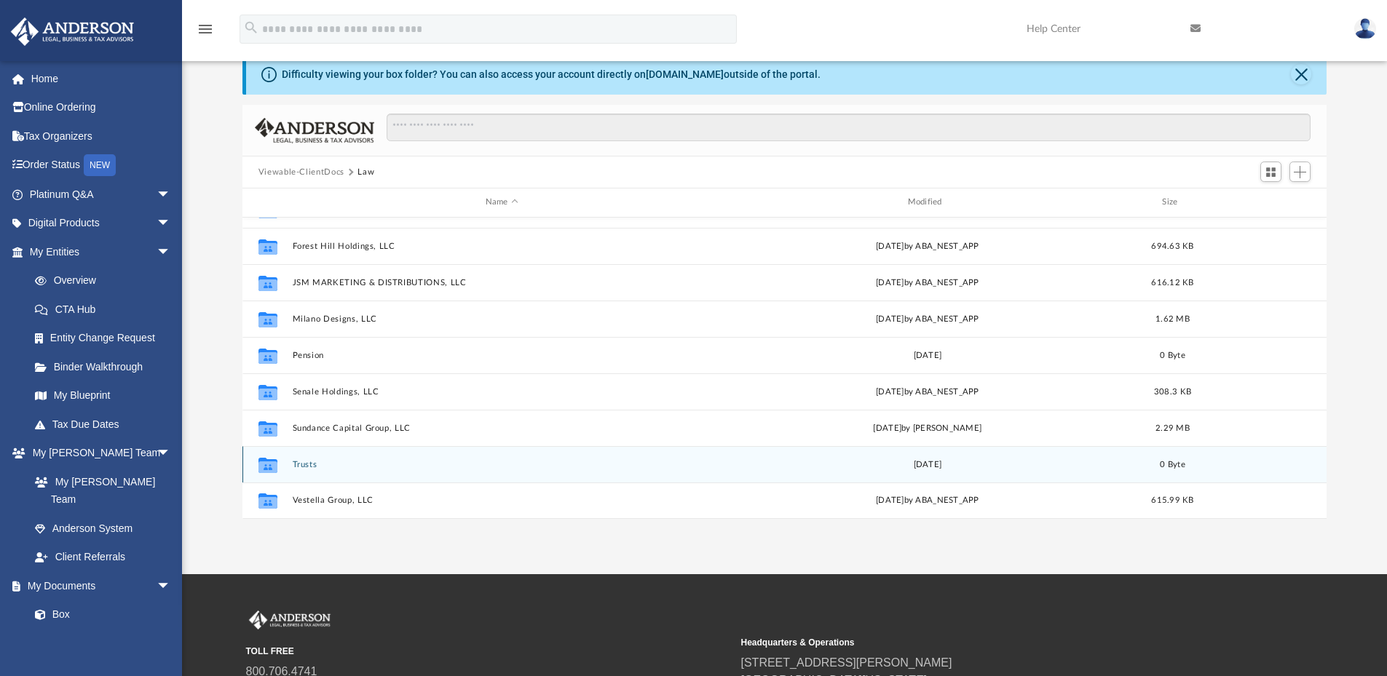
scroll to position [73, 0]
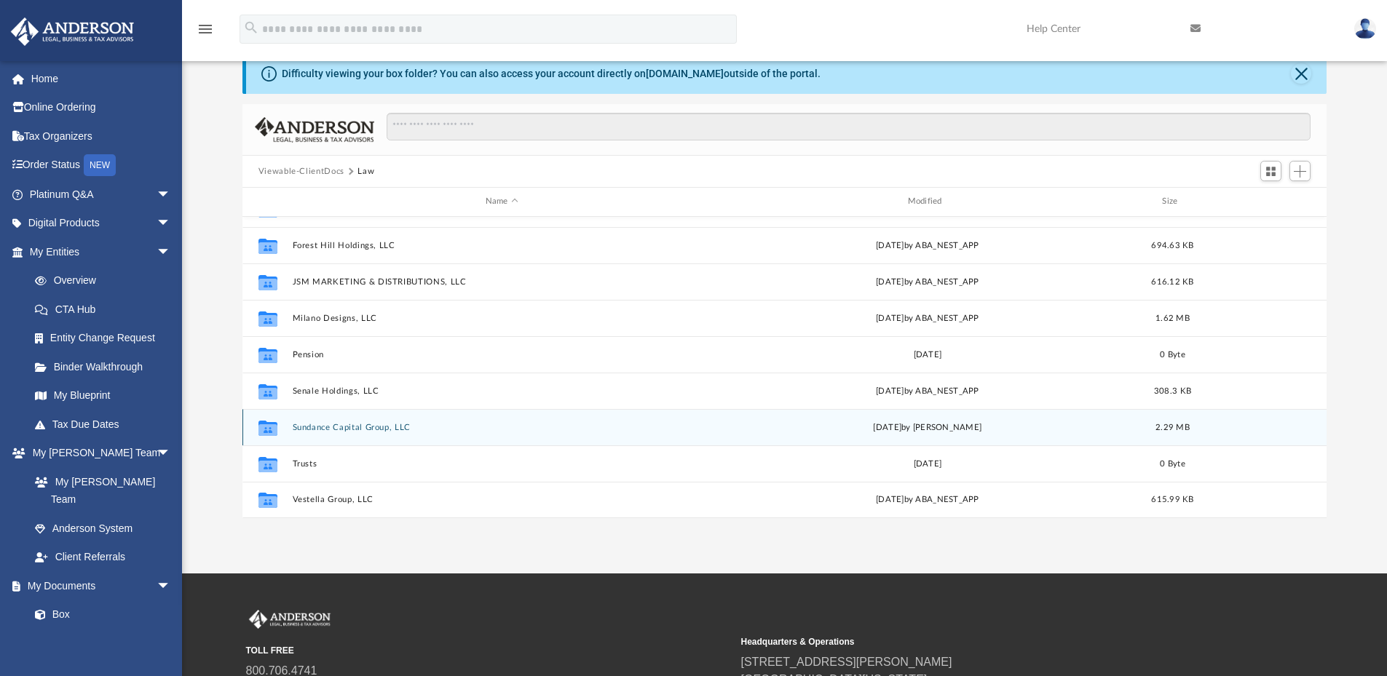
click at [357, 425] on button "Sundance Capital Group, LLC" at bounding box center [501, 427] width 419 height 9
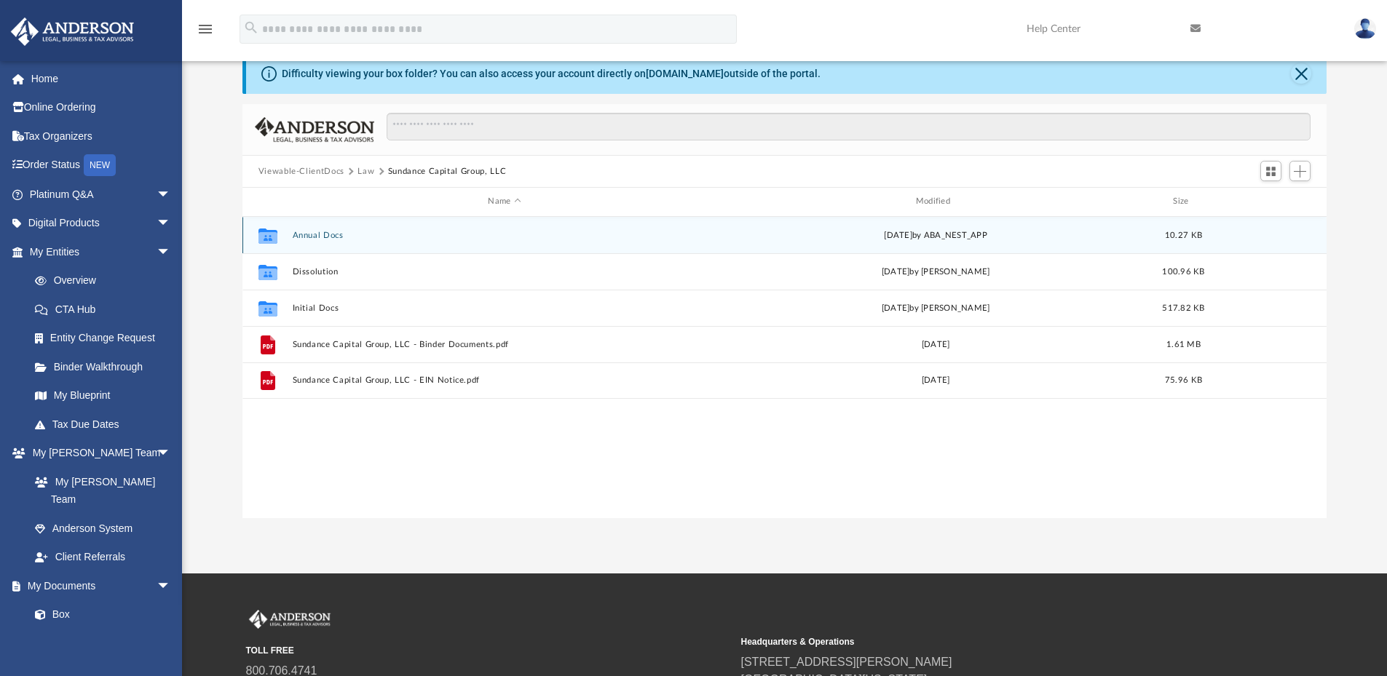
scroll to position [0, 0]
click at [336, 234] on button "Annual Docs" at bounding box center [504, 235] width 424 height 9
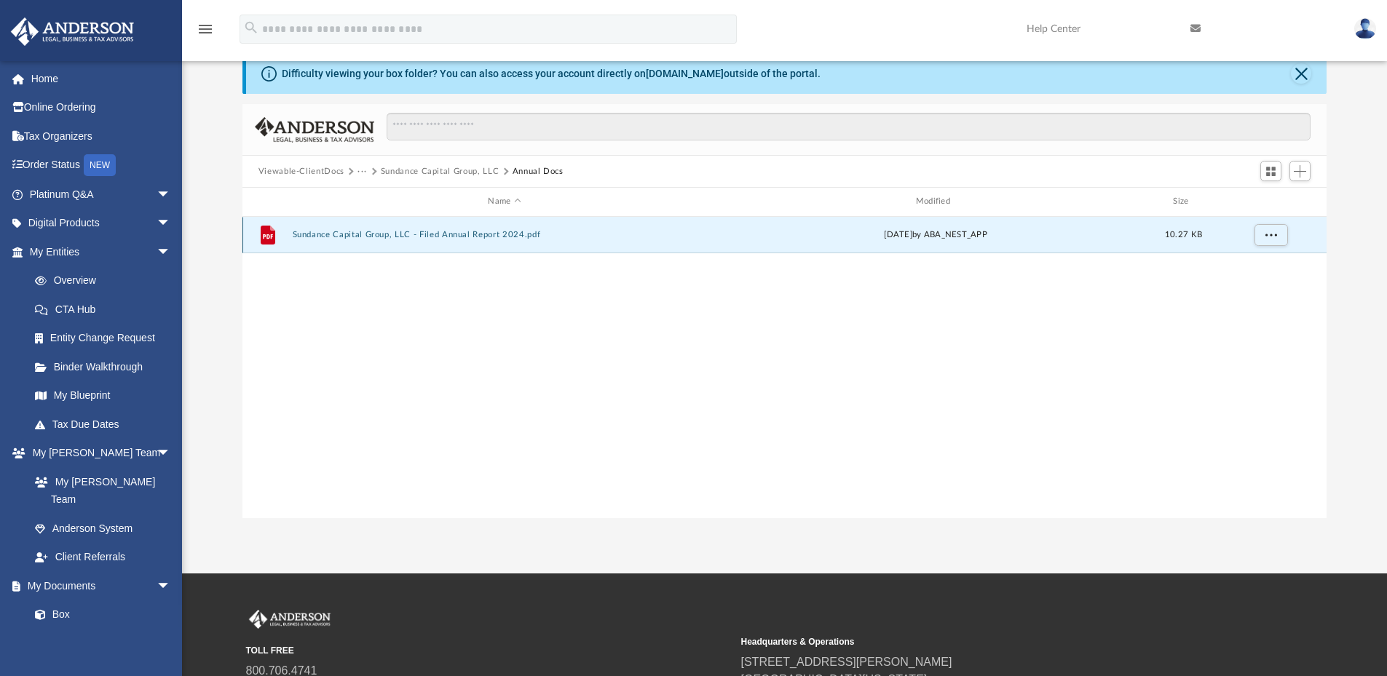
click at [494, 237] on button "Sundance Capital Group, LLC - Filed Annual Report 2024.pdf" at bounding box center [504, 234] width 424 height 9
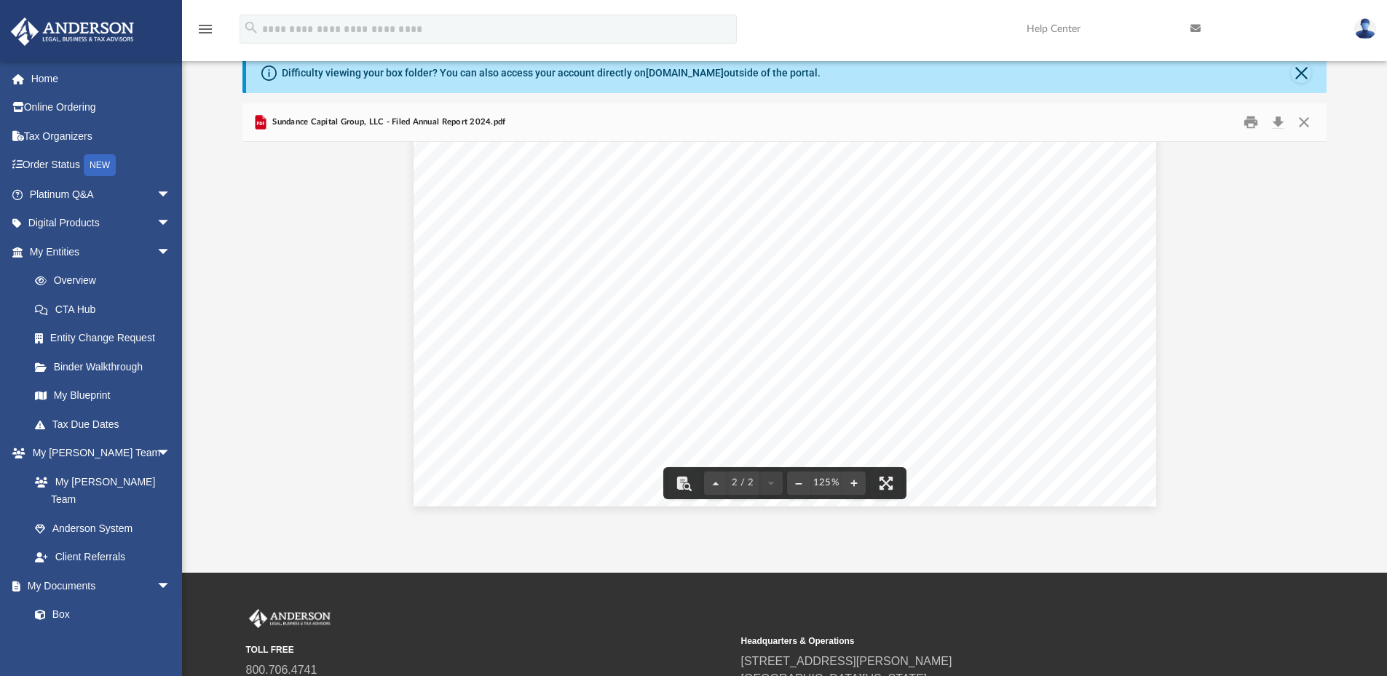
scroll to position [146, 0]
